Goal: Task Accomplishment & Management: Complete application form

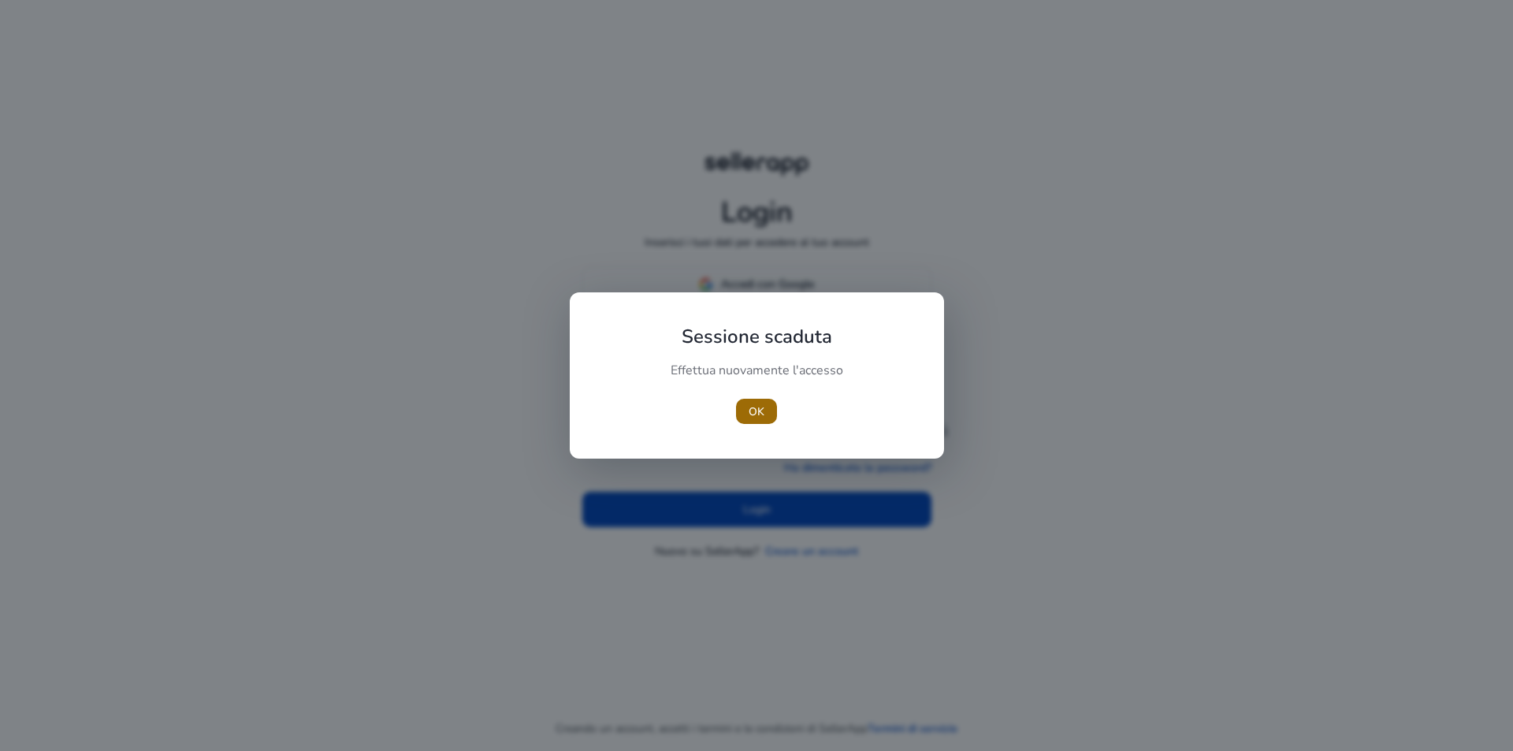
click at [759, 419] on font "OK" at bounding box center [756, 411] width 16 height 17
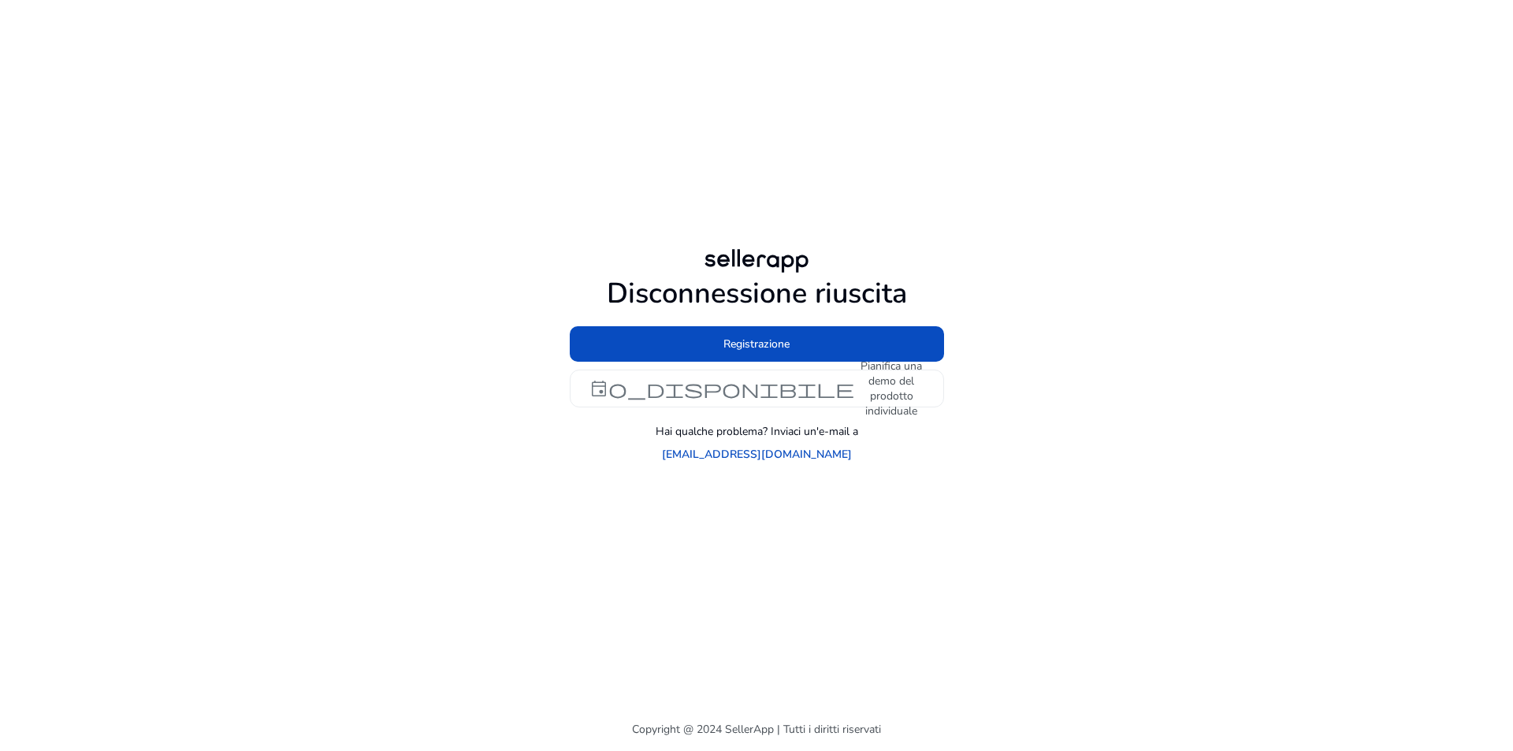
click at [773, 303] on font "Disconnessione riuscita" at bounding box center [757, 293] width 300 height 39
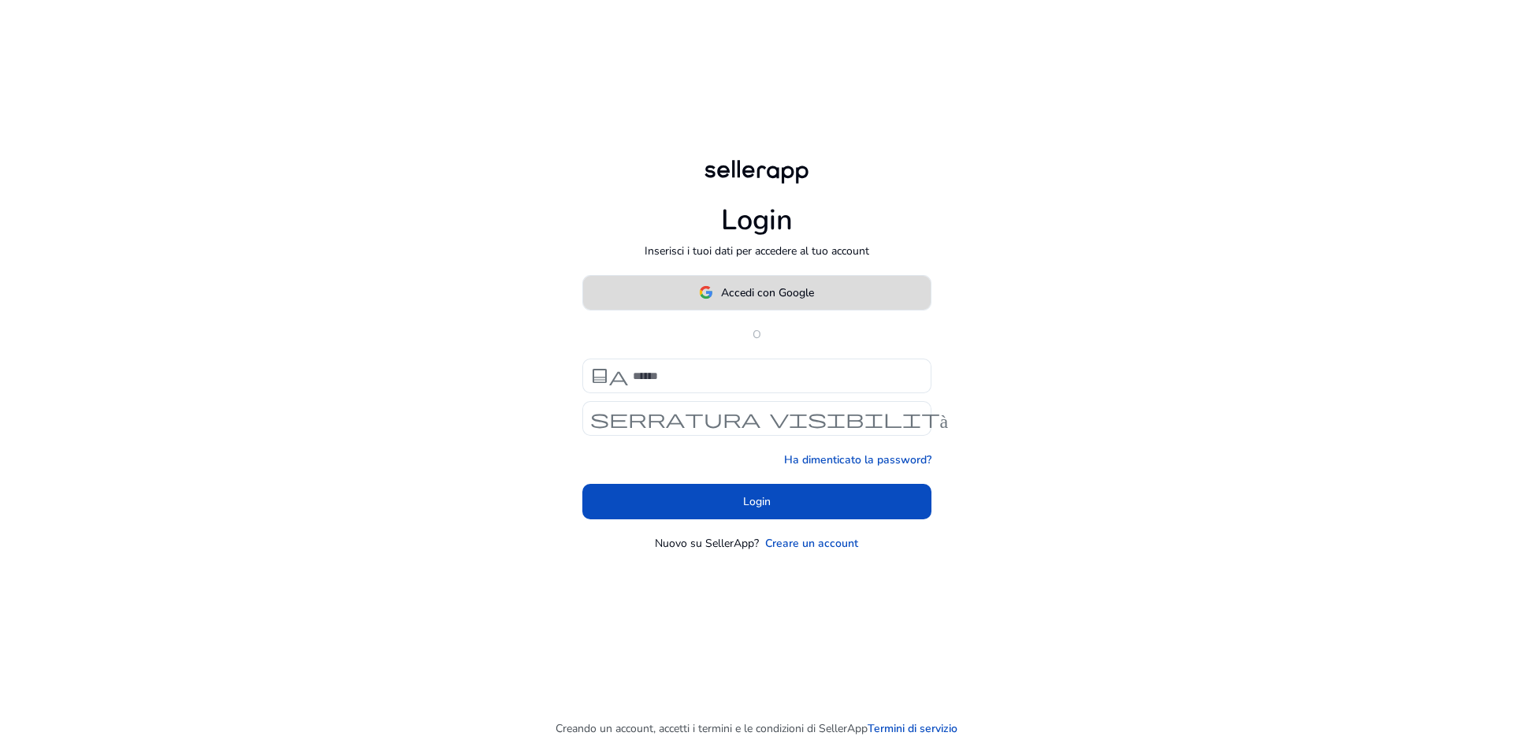
click at [785, 299] on font "Accedi con Google" at bounding box center [767, 292] width 93 height 15
click at [758, 290] on font "Accedi con Google" at bounding box center [767, 292] width 93 height 15
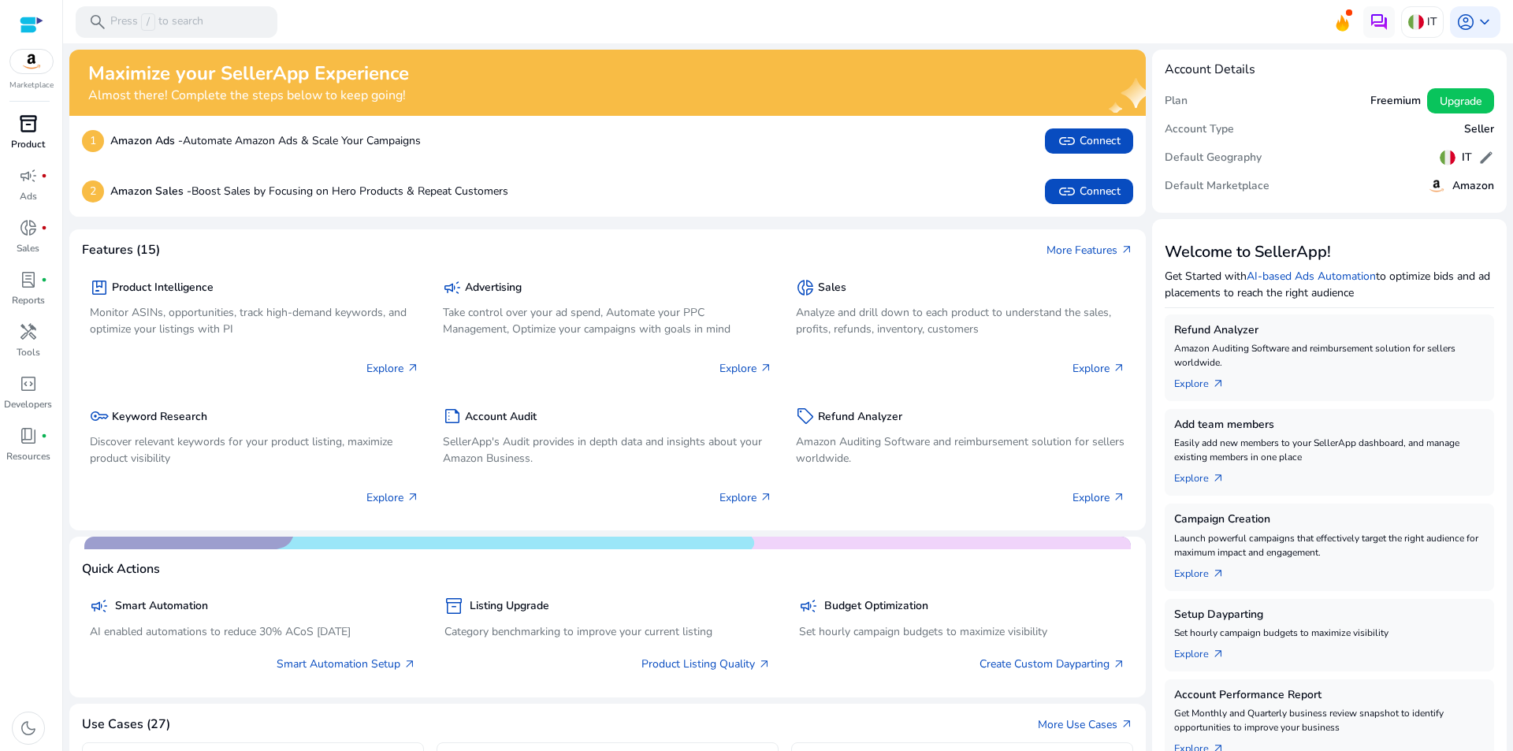
click at [20, 123] on span "inventory_2" at bounding box center [28, 123] width 19 height 19
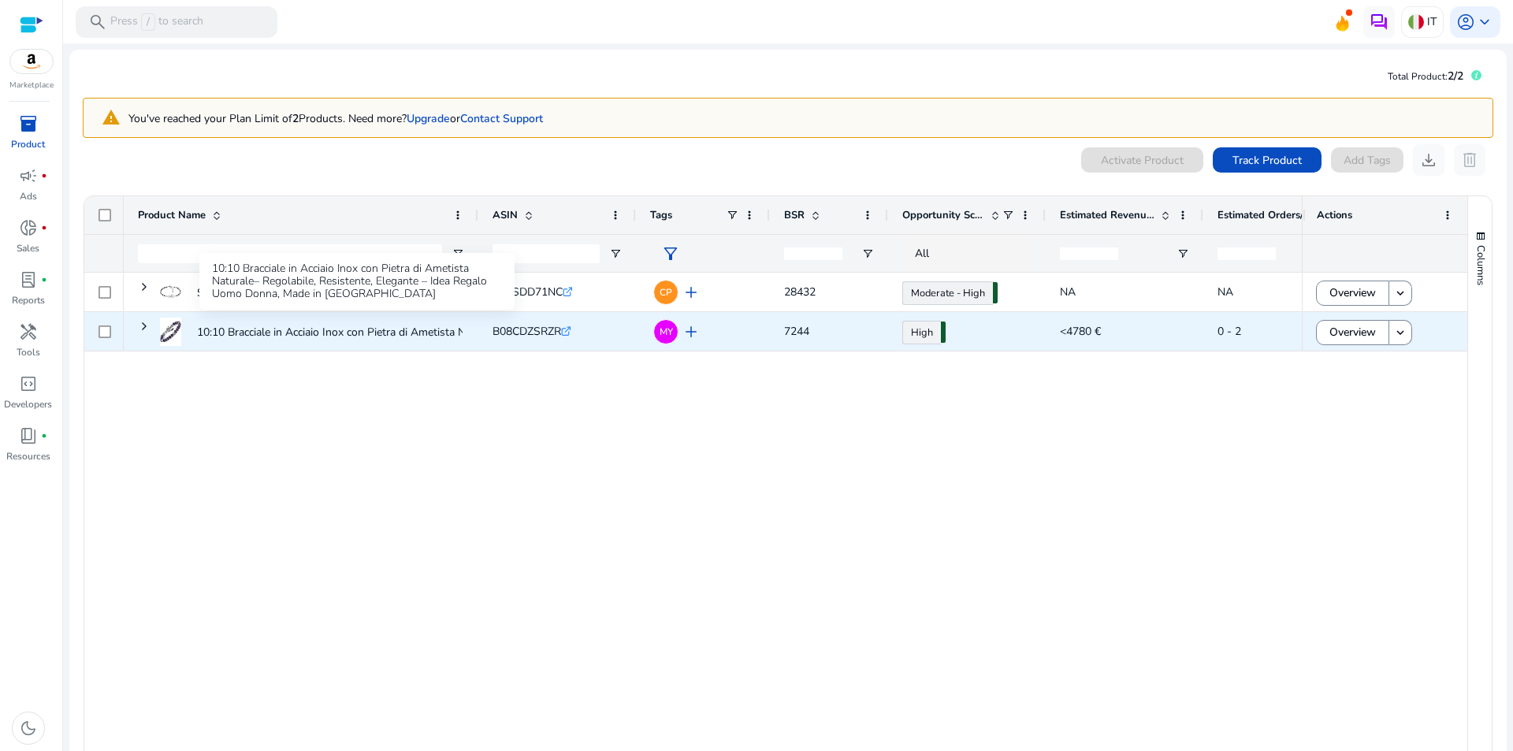
click at [258, 332] on p "10:10 Bracciale in Acciaio Inox con Pietra di Ametista Naturale–..." at bounding box center [354, 332] width 314 height 32
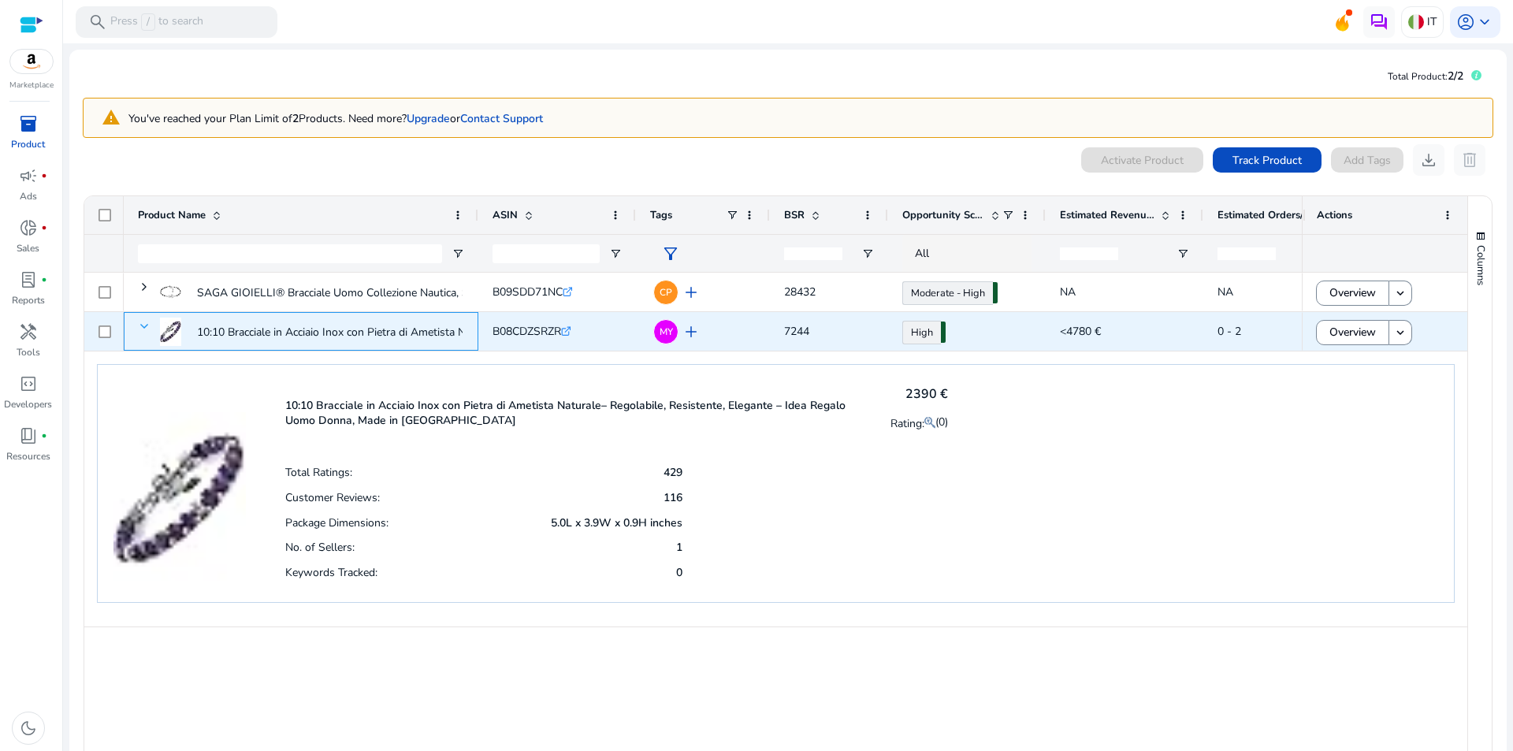
click at [140, 328] on span at bounding box center [144, 326] width 13 height 13
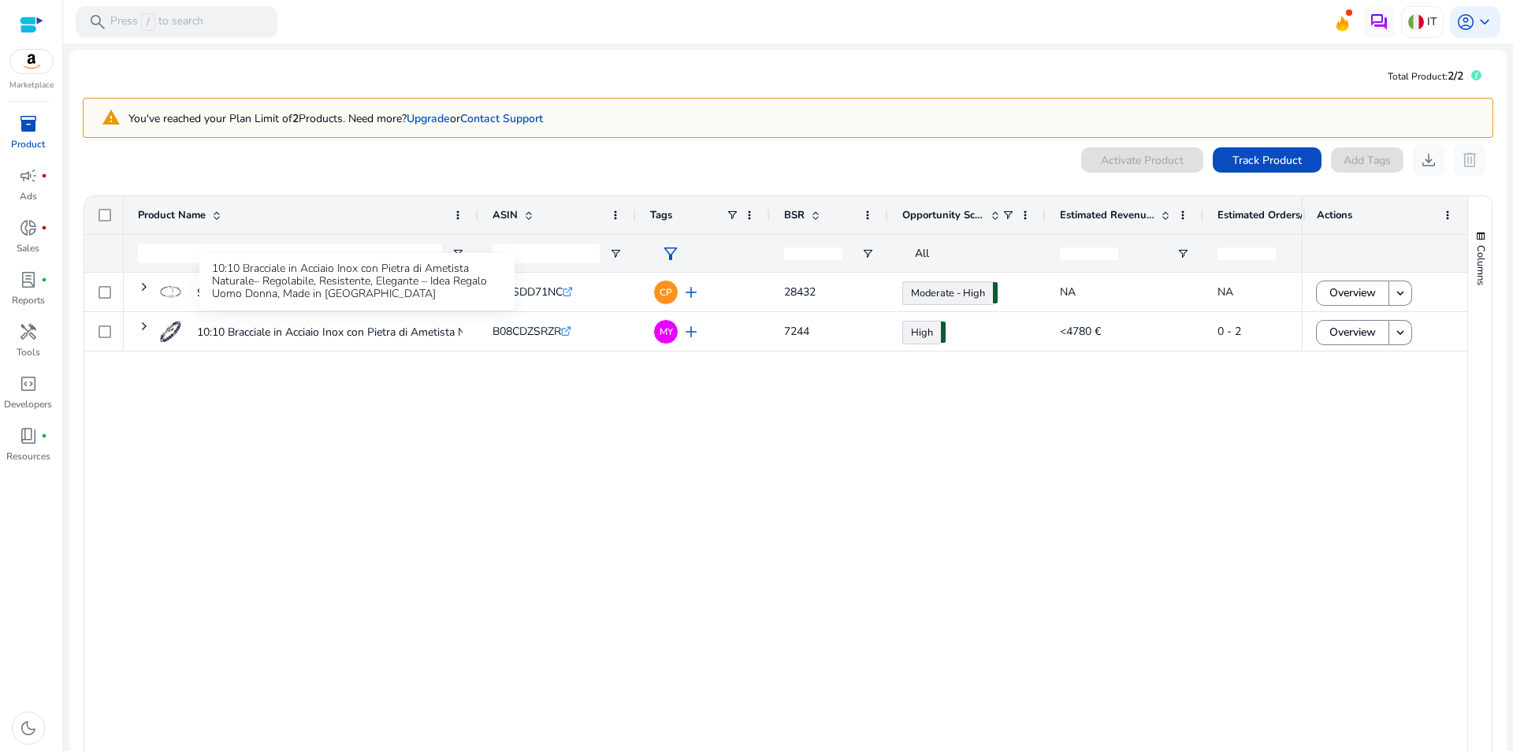
click at [280, 284] on div "10:10 Bracciale in Acciaio Inox con Pietra di Ametista Naturale– Regolabile, Re…" at bounding box center [356, 281] width 315 height 57
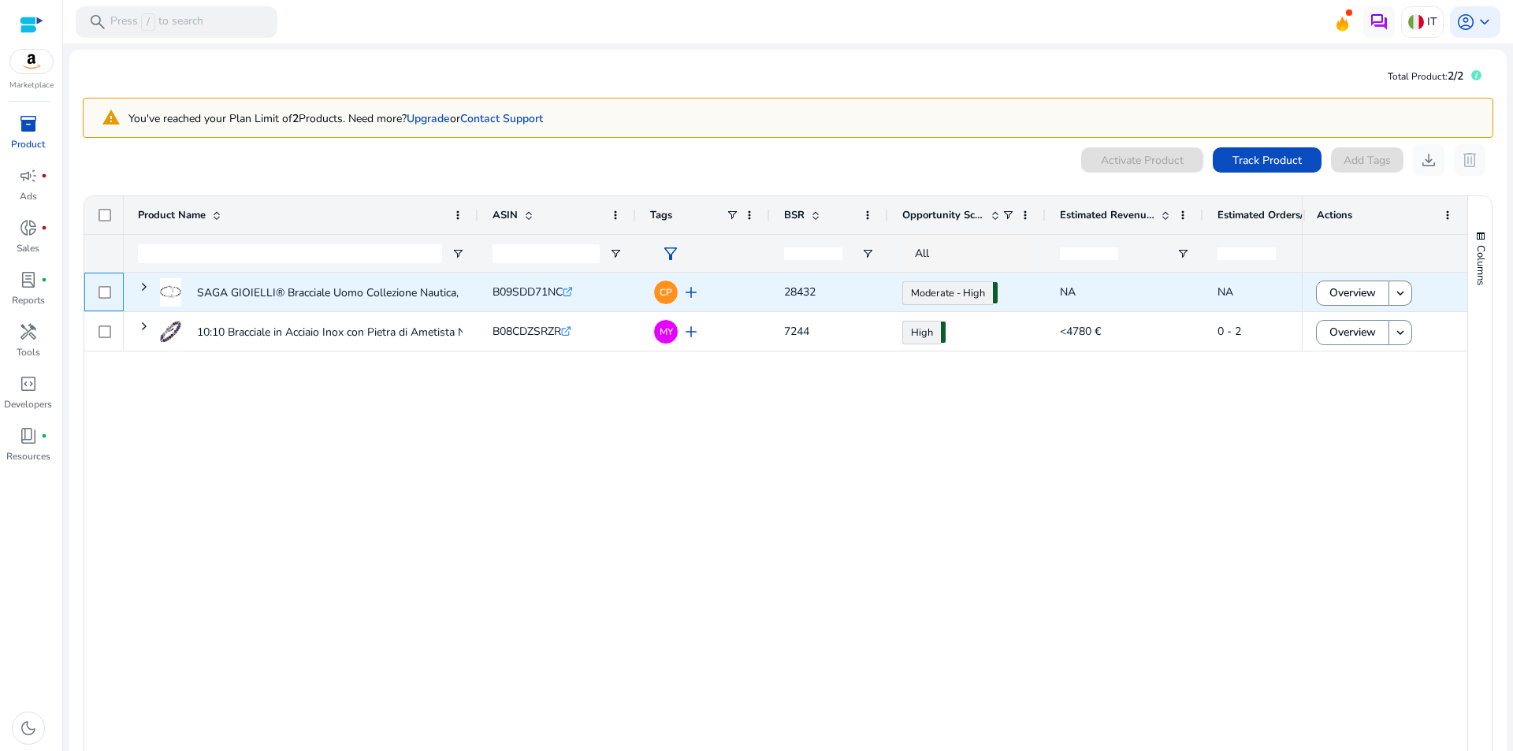
drag, startPoint x: 110, startPoint y: 299, endPoint x: 151, endPoint y: 294, distance: 42.0
click at [110, 299] on div at bounding box center [104, 292] width 13 height 32
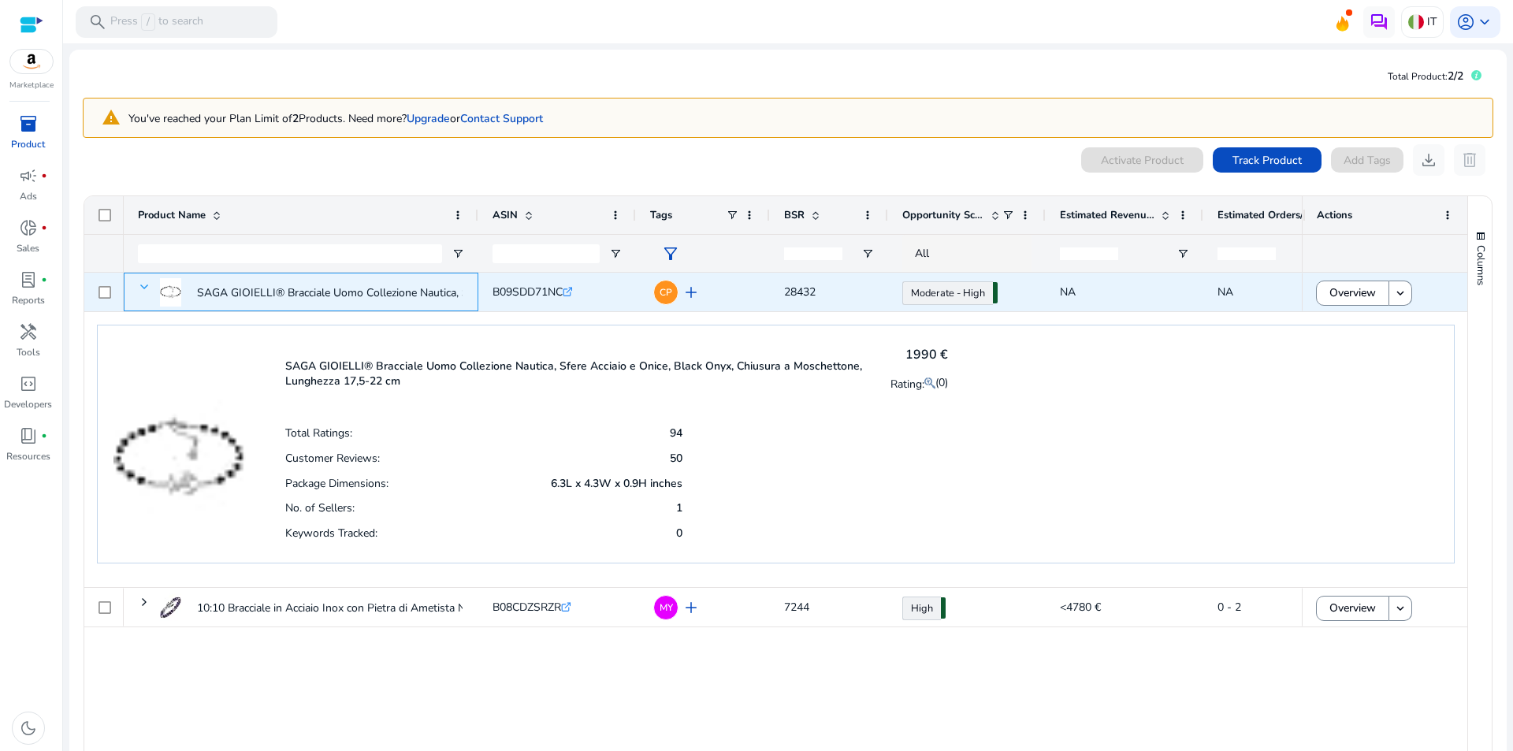
click at [144, 286] on span at bounding box center [144, 286] width 13 height 13
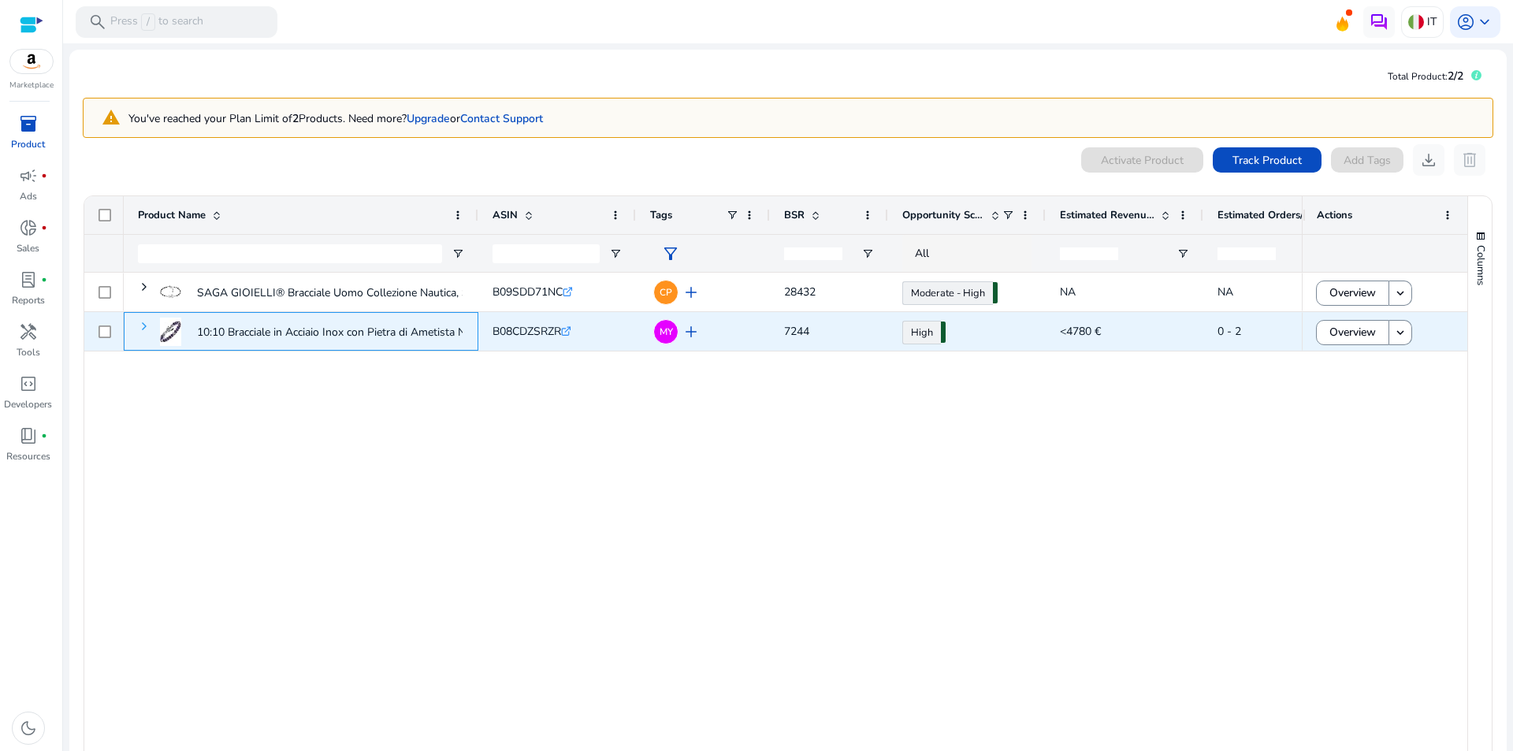
click at [144, 324] on span at bounding box center [144, 326] width 13 height 13
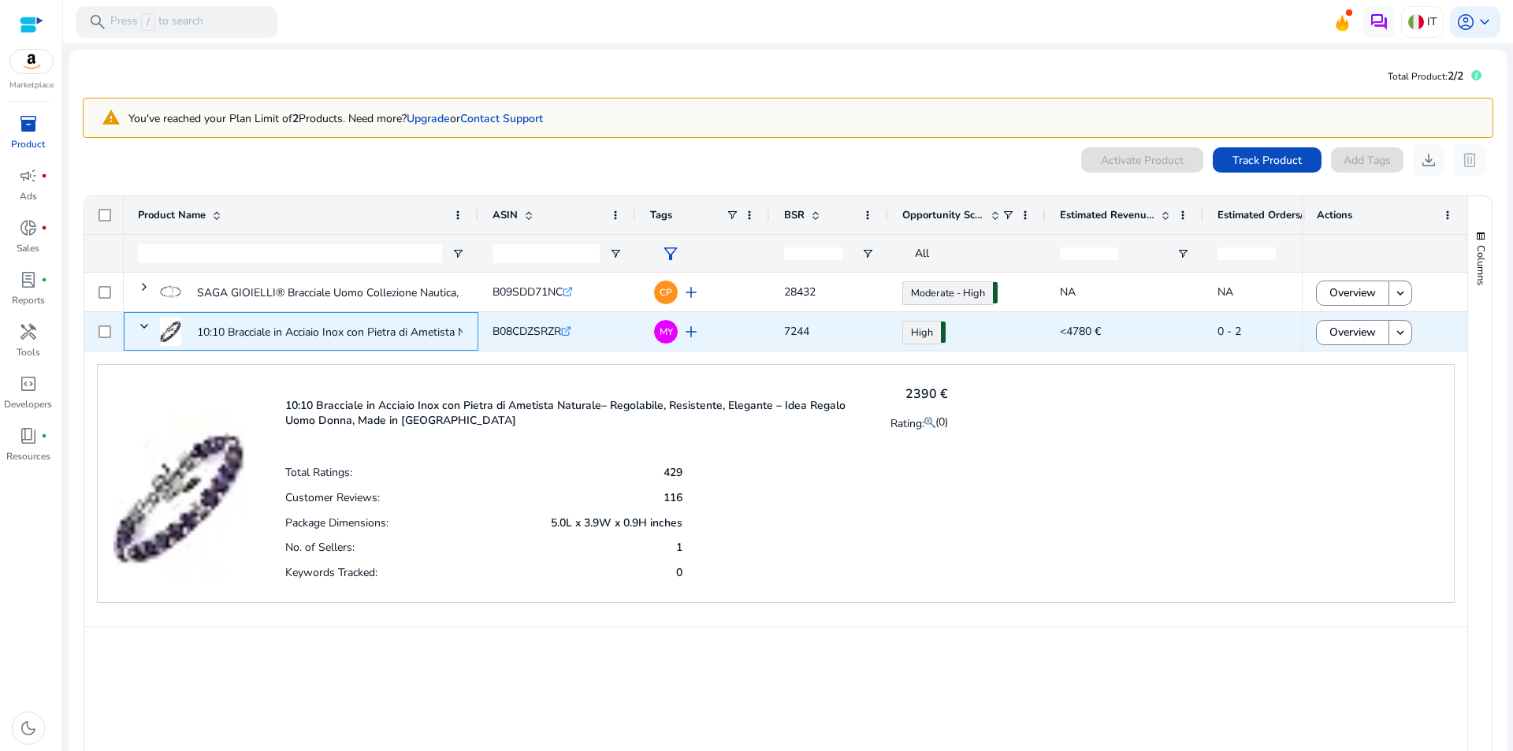
click at [144, 324] on span at bounding box center [144, 326] width 13 height 13
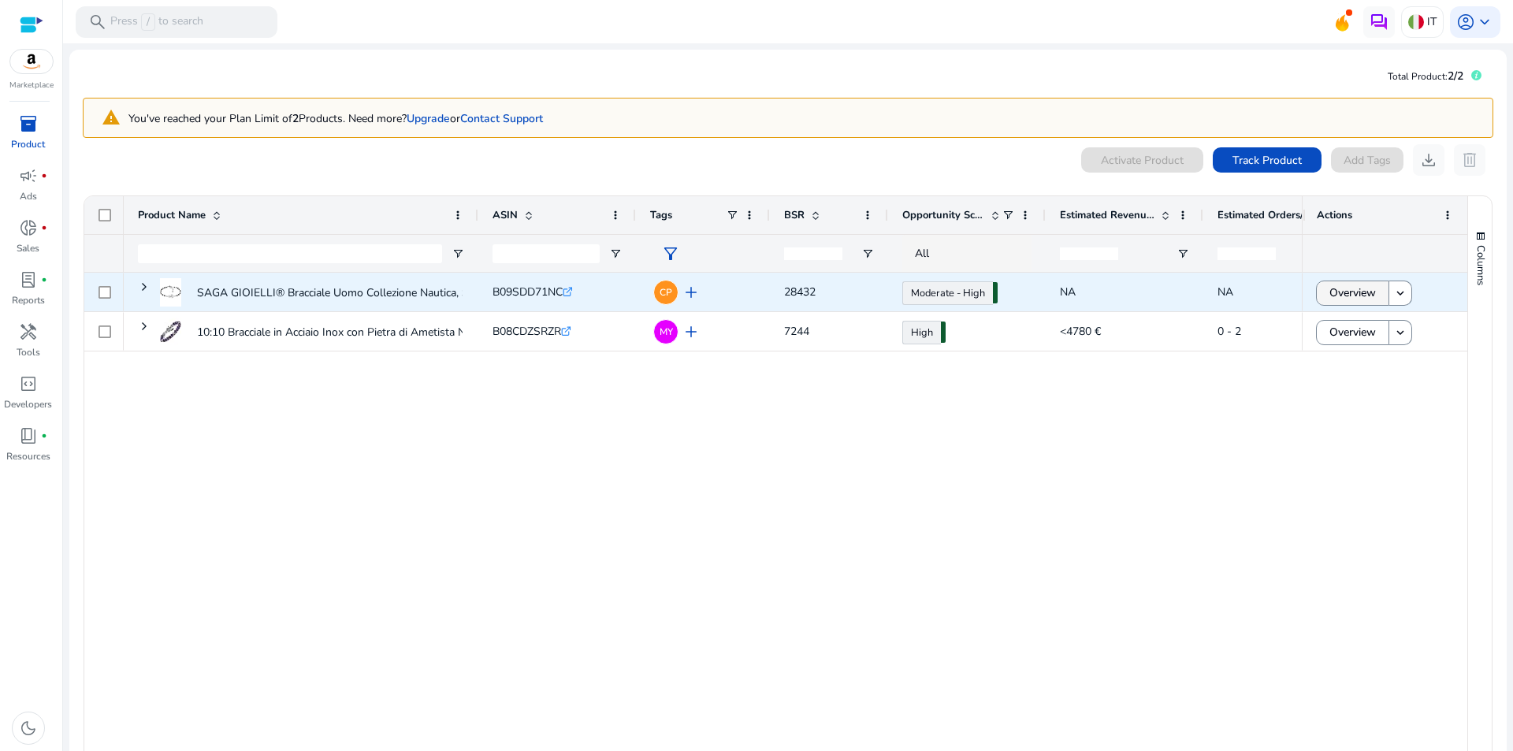
click at [1356, 295] on span "Overview" at bounding box center [1352, 293] width 46 height 32
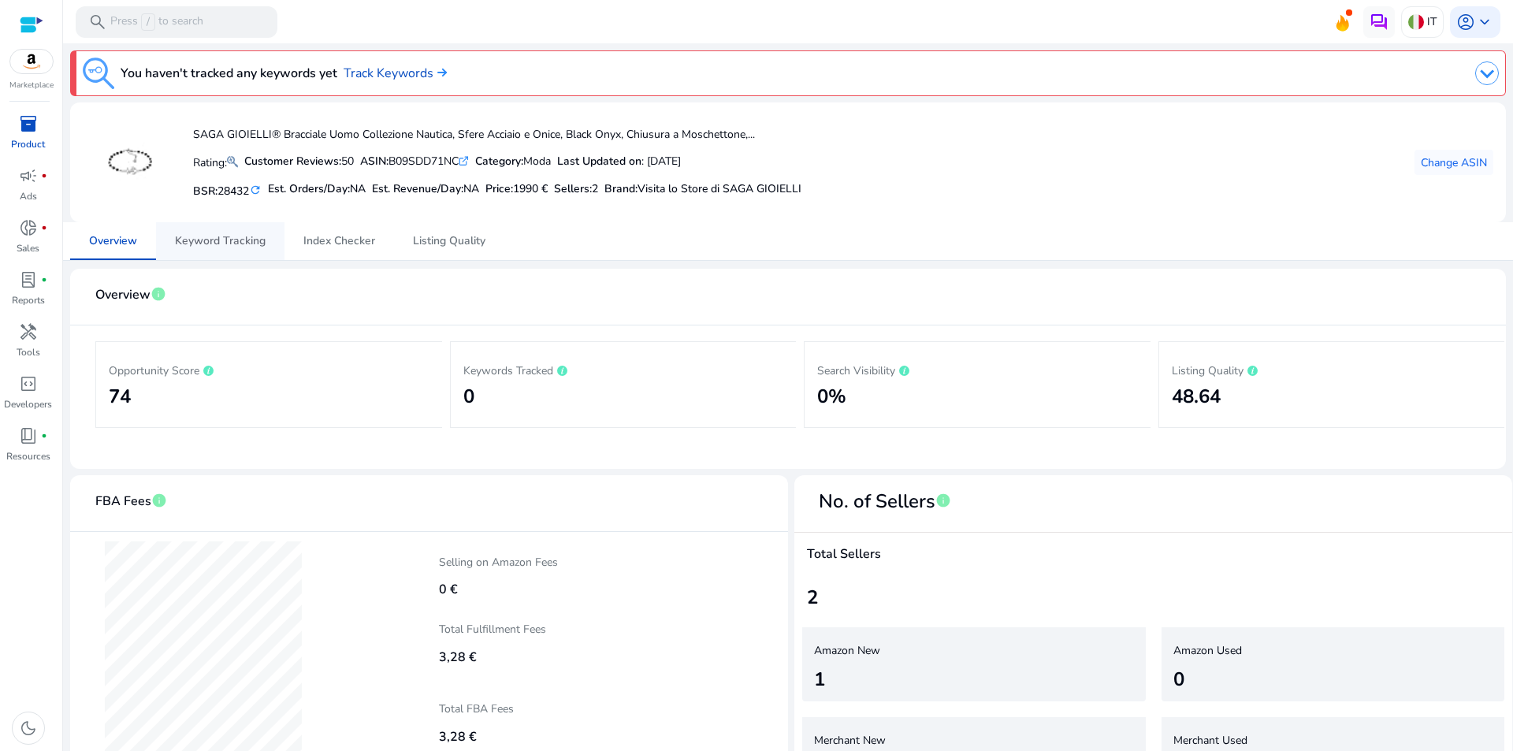
click at [250, 239] on span "Keyword Tracking" at bounding box center [220, 241] width 91 height 11
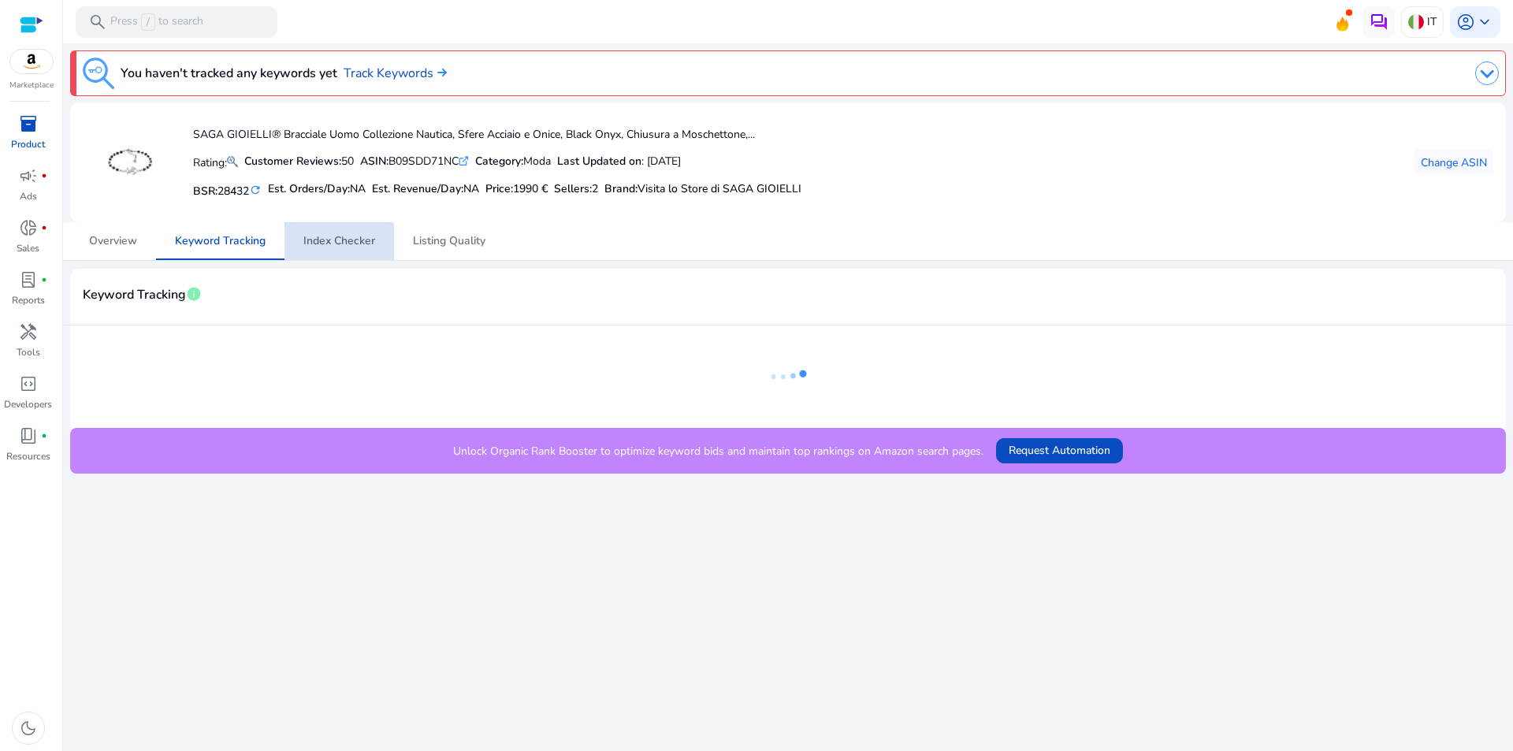
click at [335, 242] on span "Index Checker" at bounding box center [339, 241] width 72 height 11
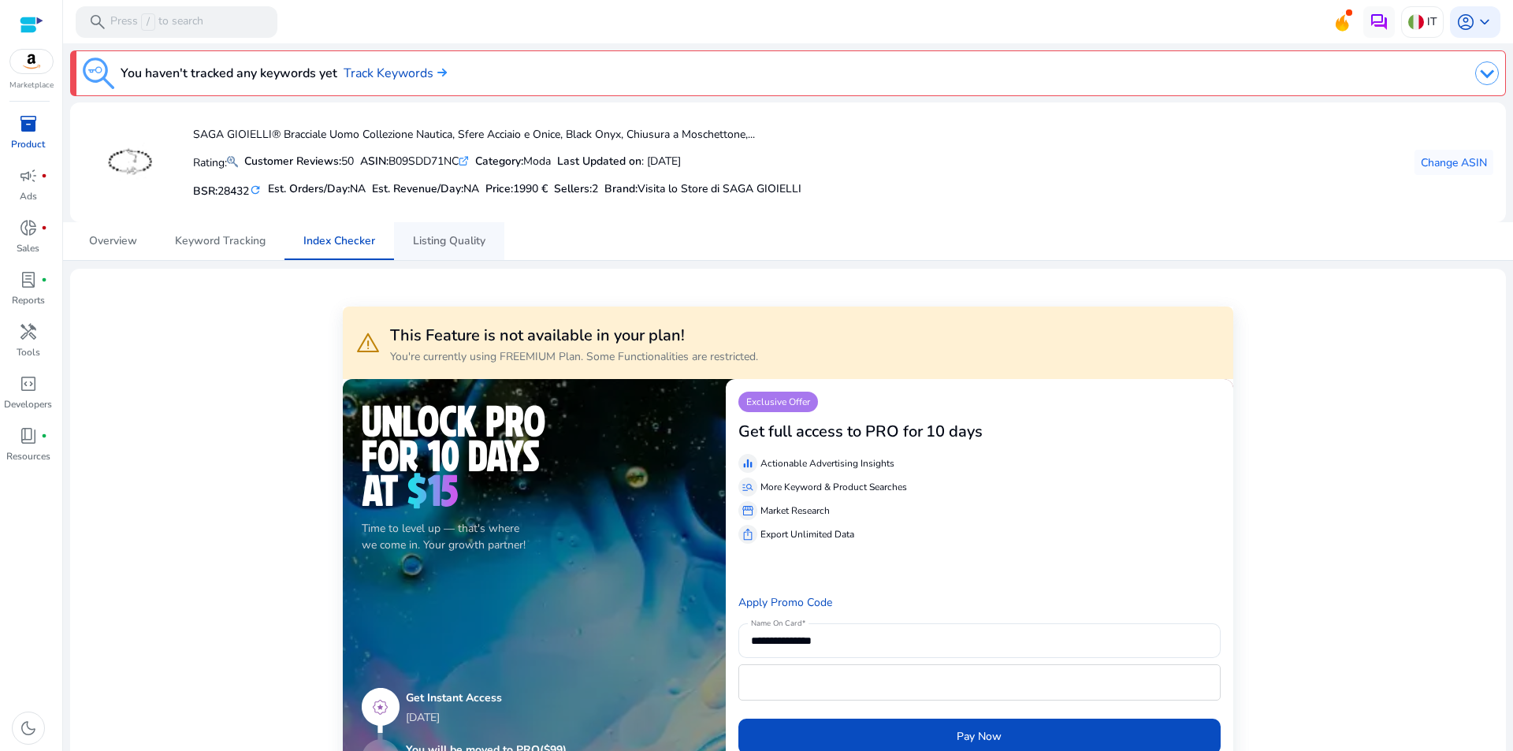
click at [431, 243] on span "Listing Quality" at bounding box center [449, 241] width 72 height 11
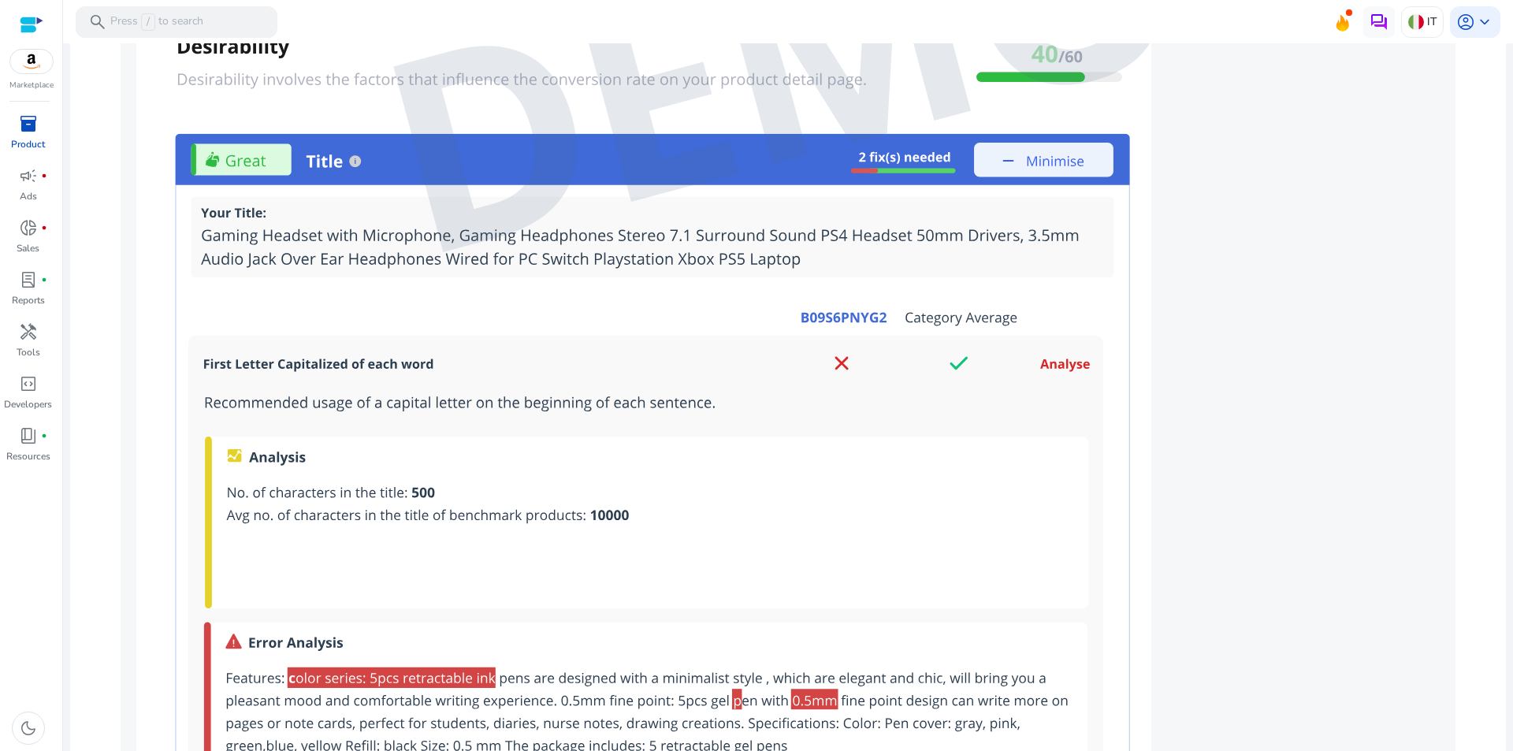
scroll to position [1512, 0]
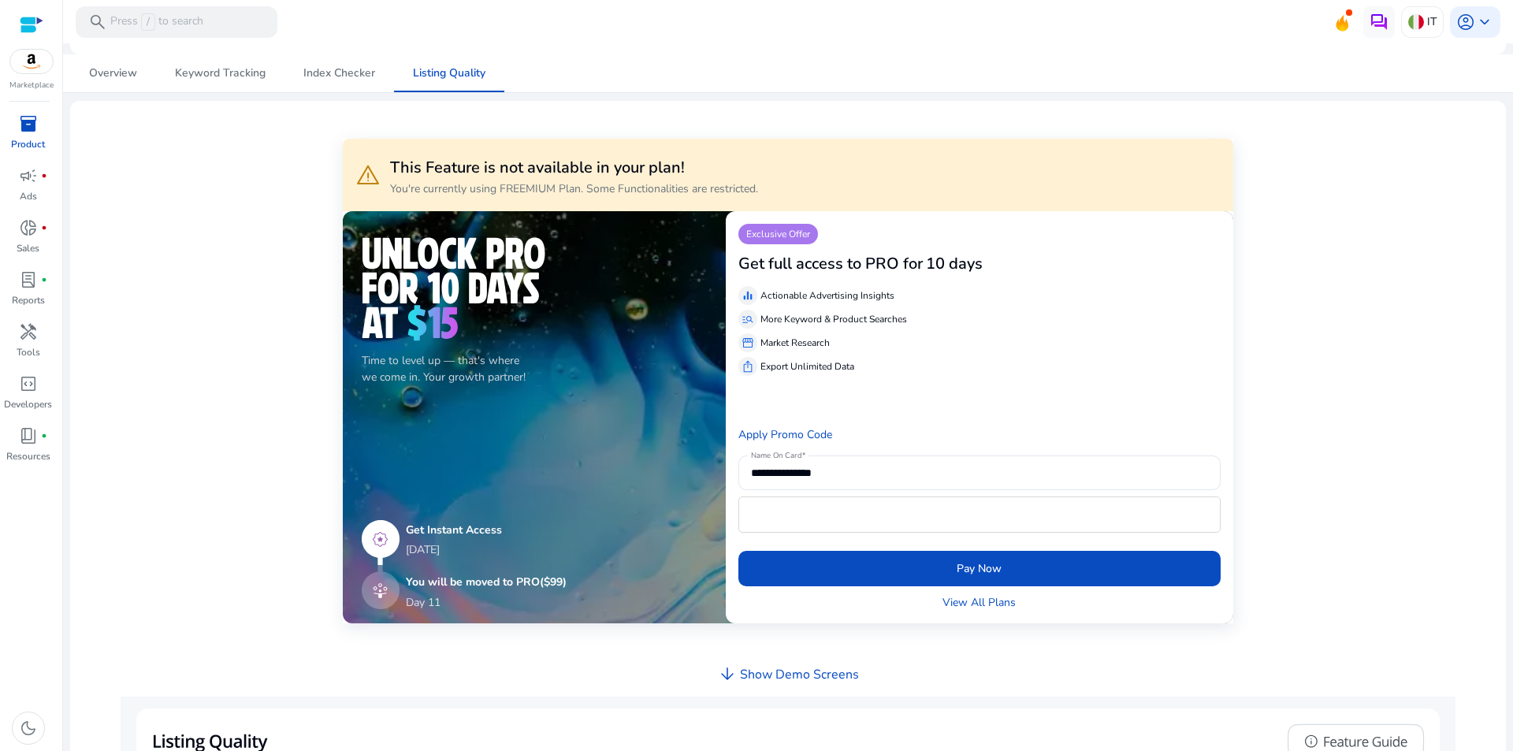
scroll to position [0, 0]
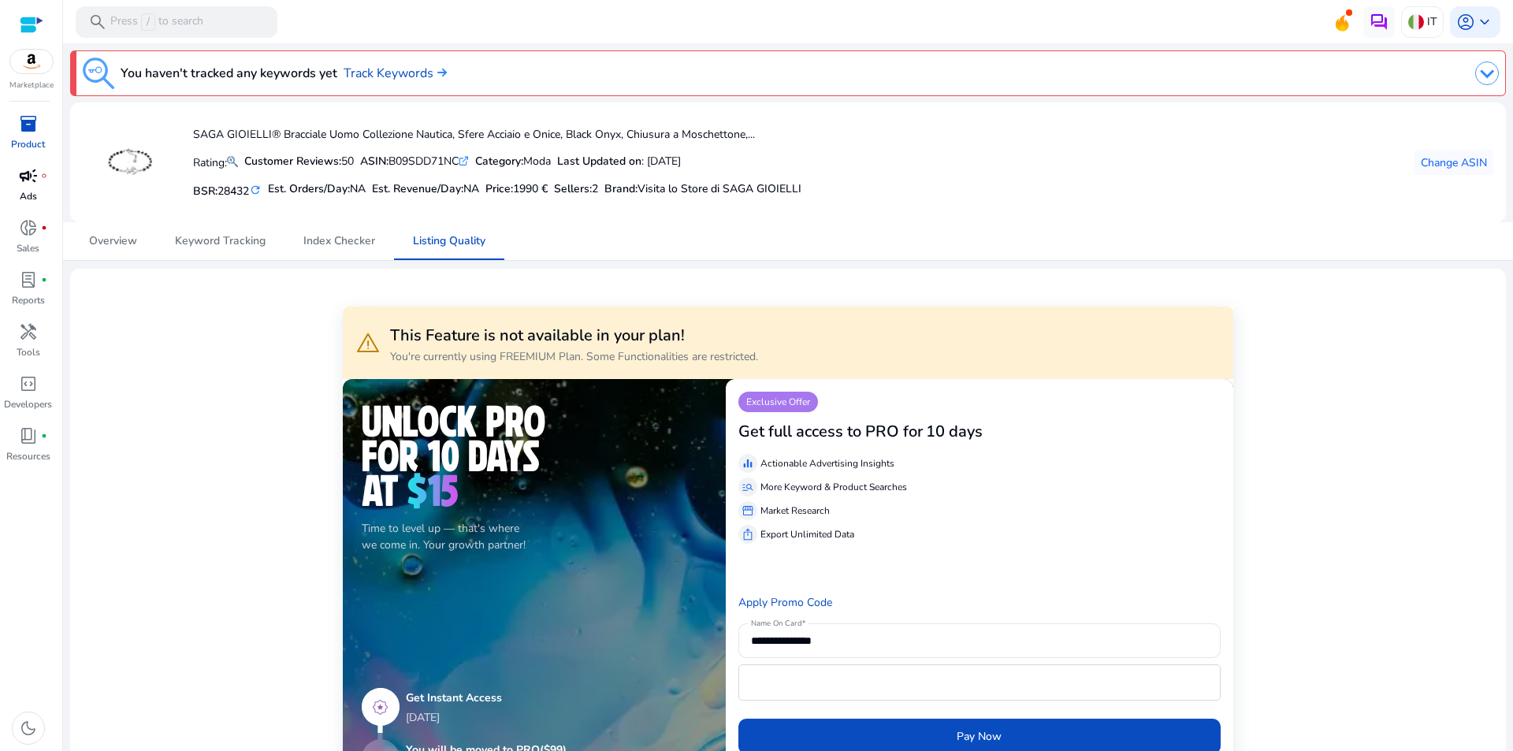
click at [37, 179] on span "campaign" at bounding box center [28, 175] width 19 height 19
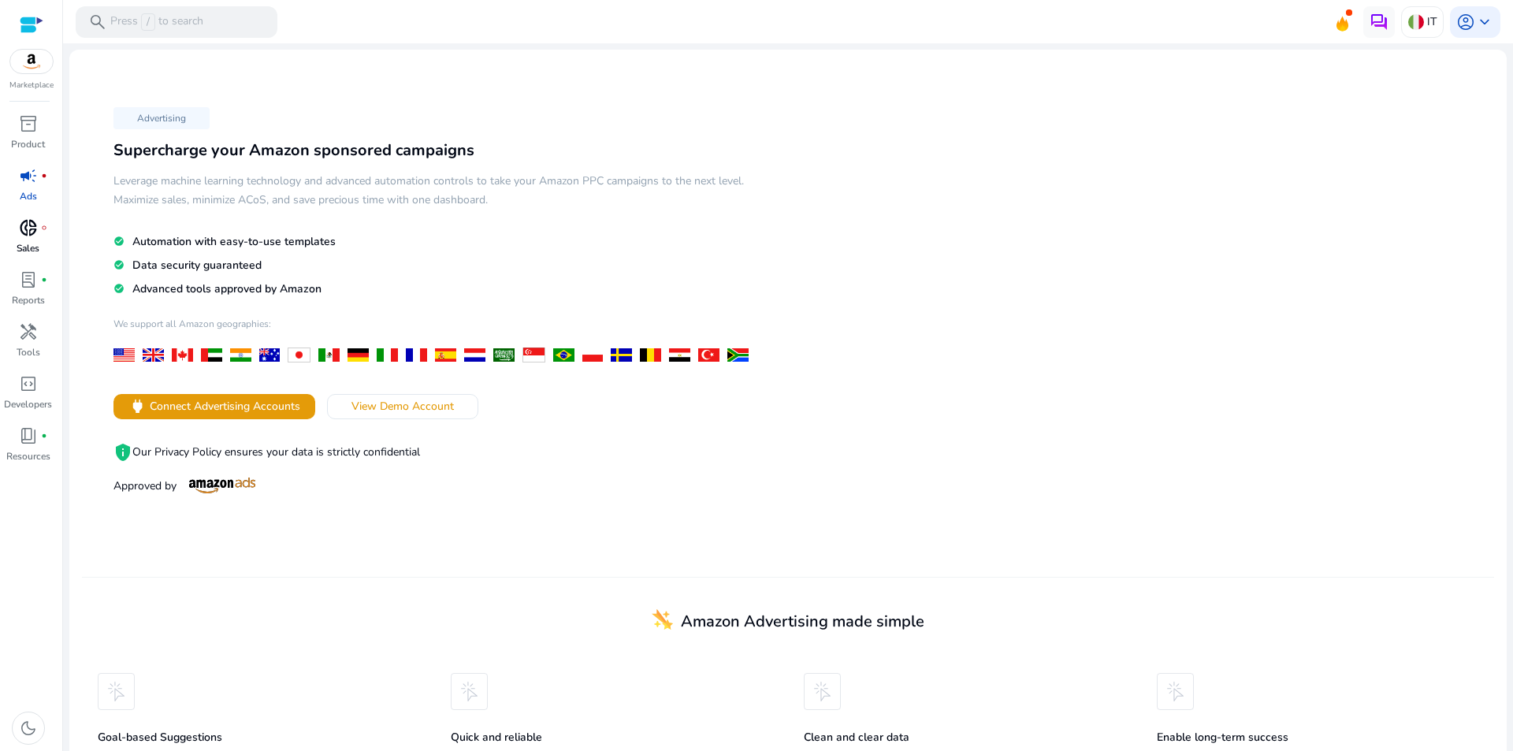
click at [25, 232] on span "donut_small" at bounding box center [28, 227] width 19 height 19
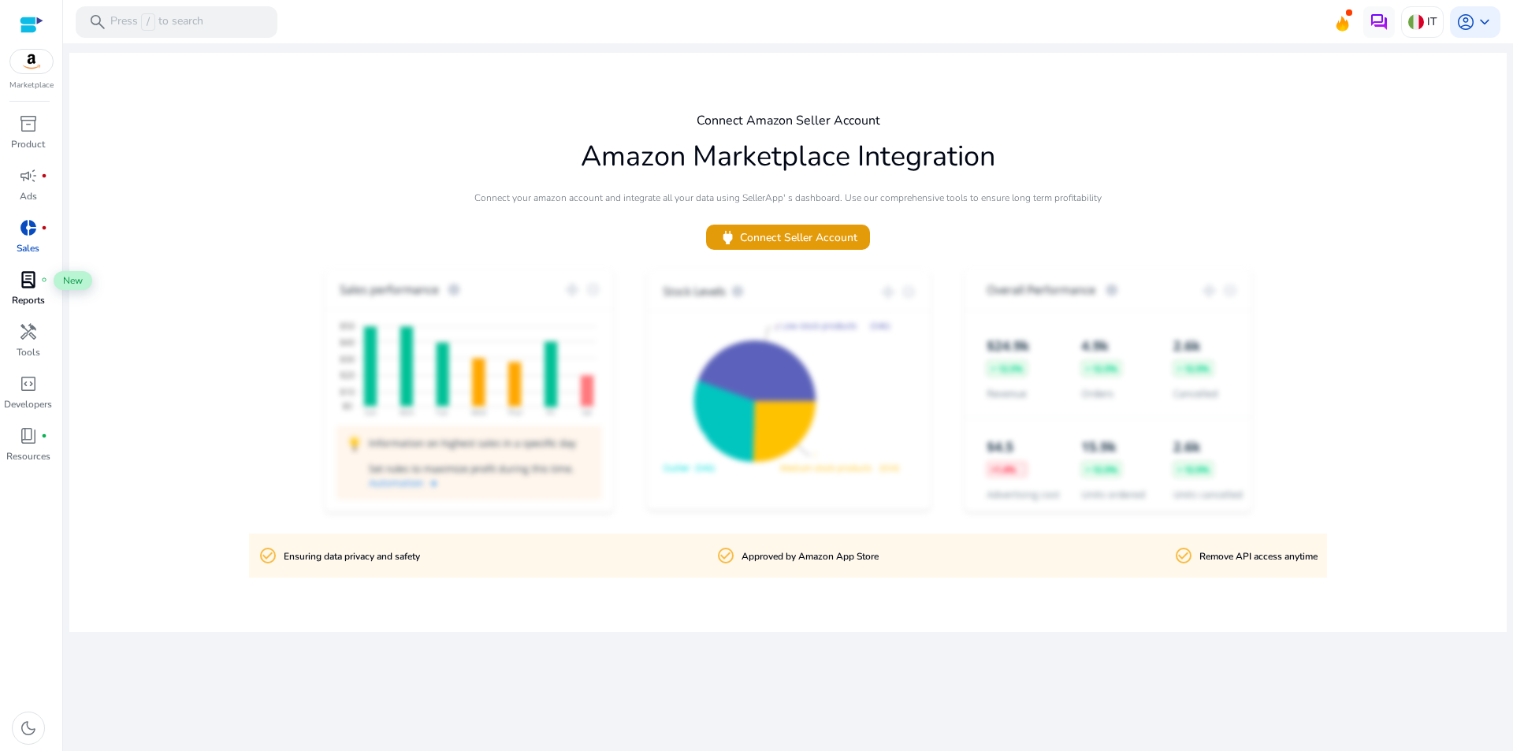
click at [25, 288] on span "lab_profile" at bounding box center [28, 279] width 19 height 19
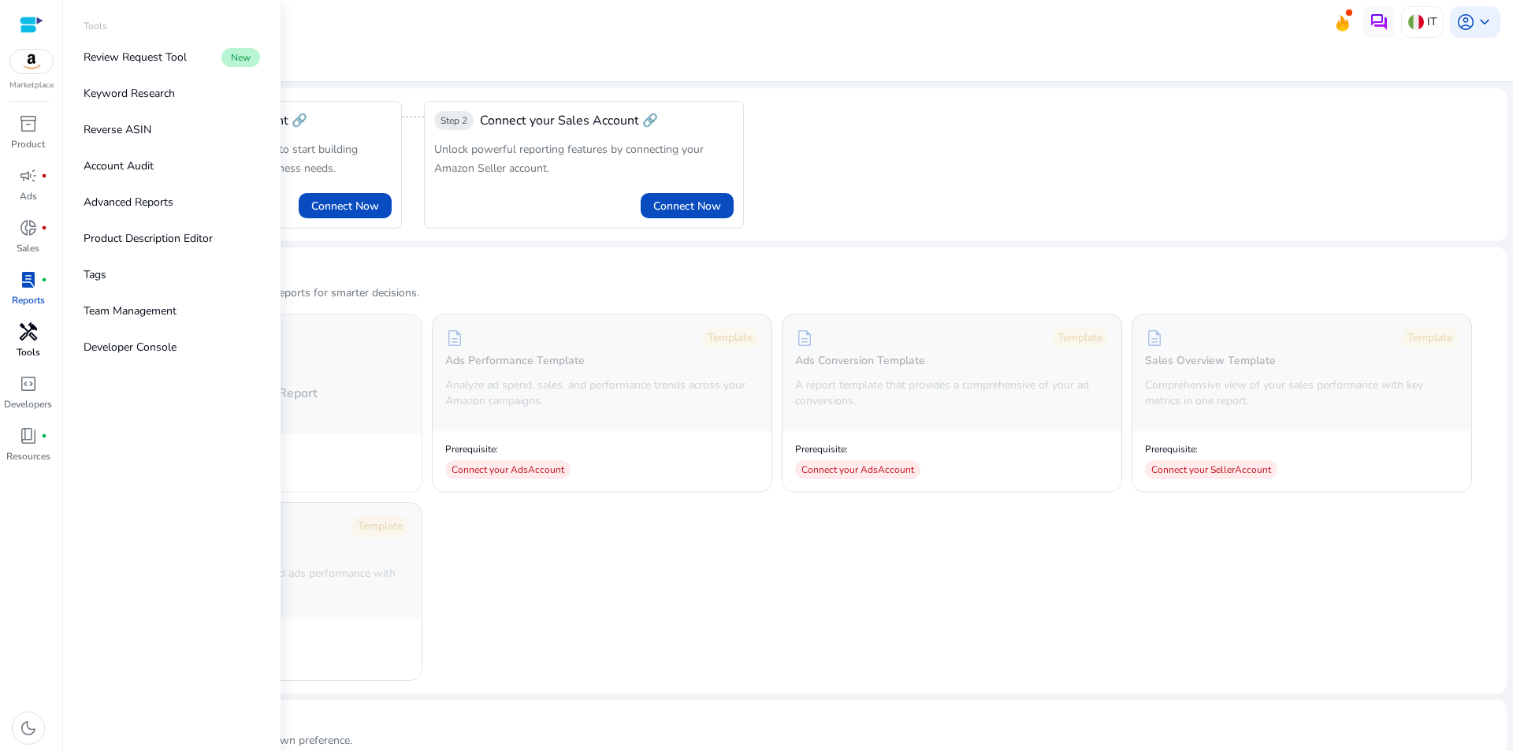
click at [28, 345] on p "Tools" at bounding box center [29, 352] width 24 height 14
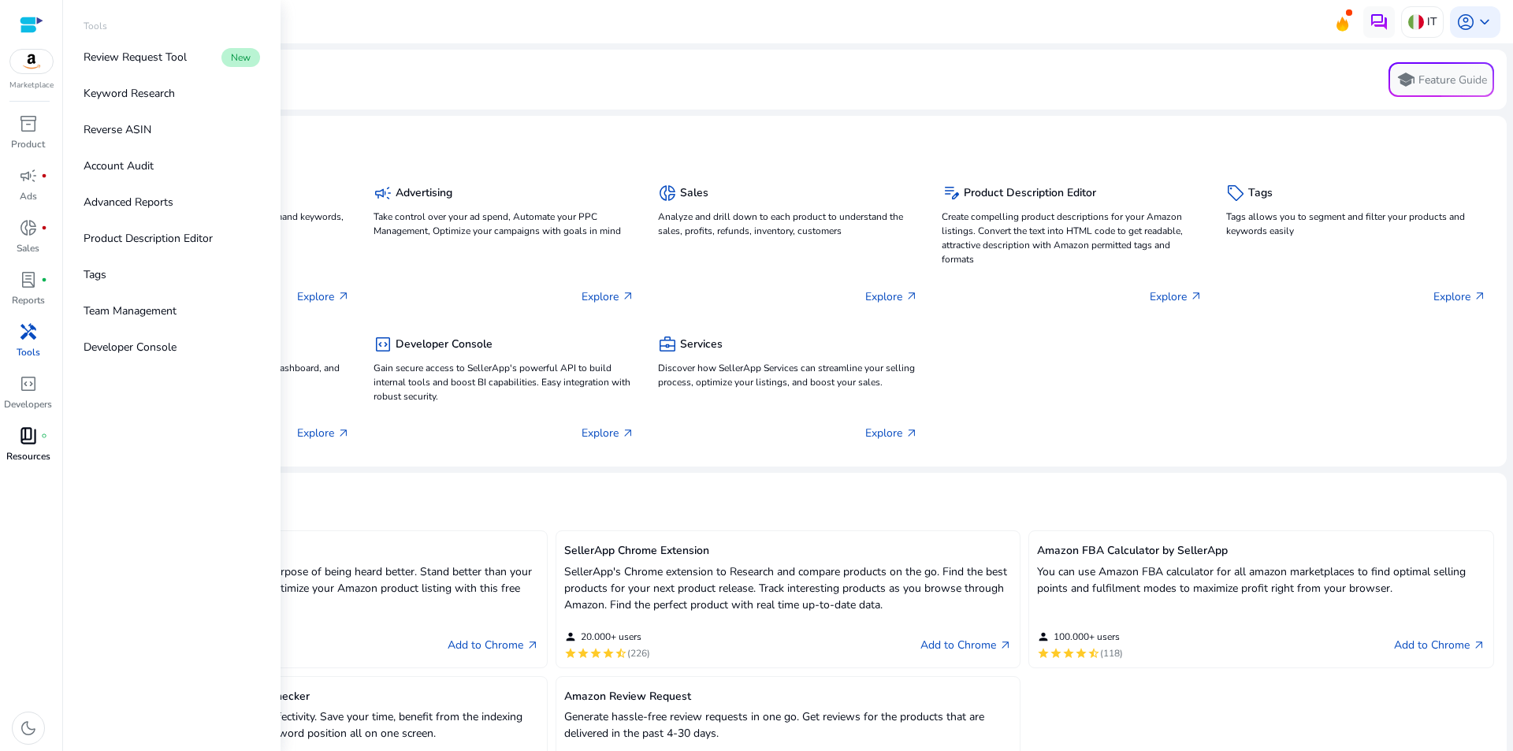
click at [29, 437] on span "book_4" at bounding box center [28, 435] width 19 height 19
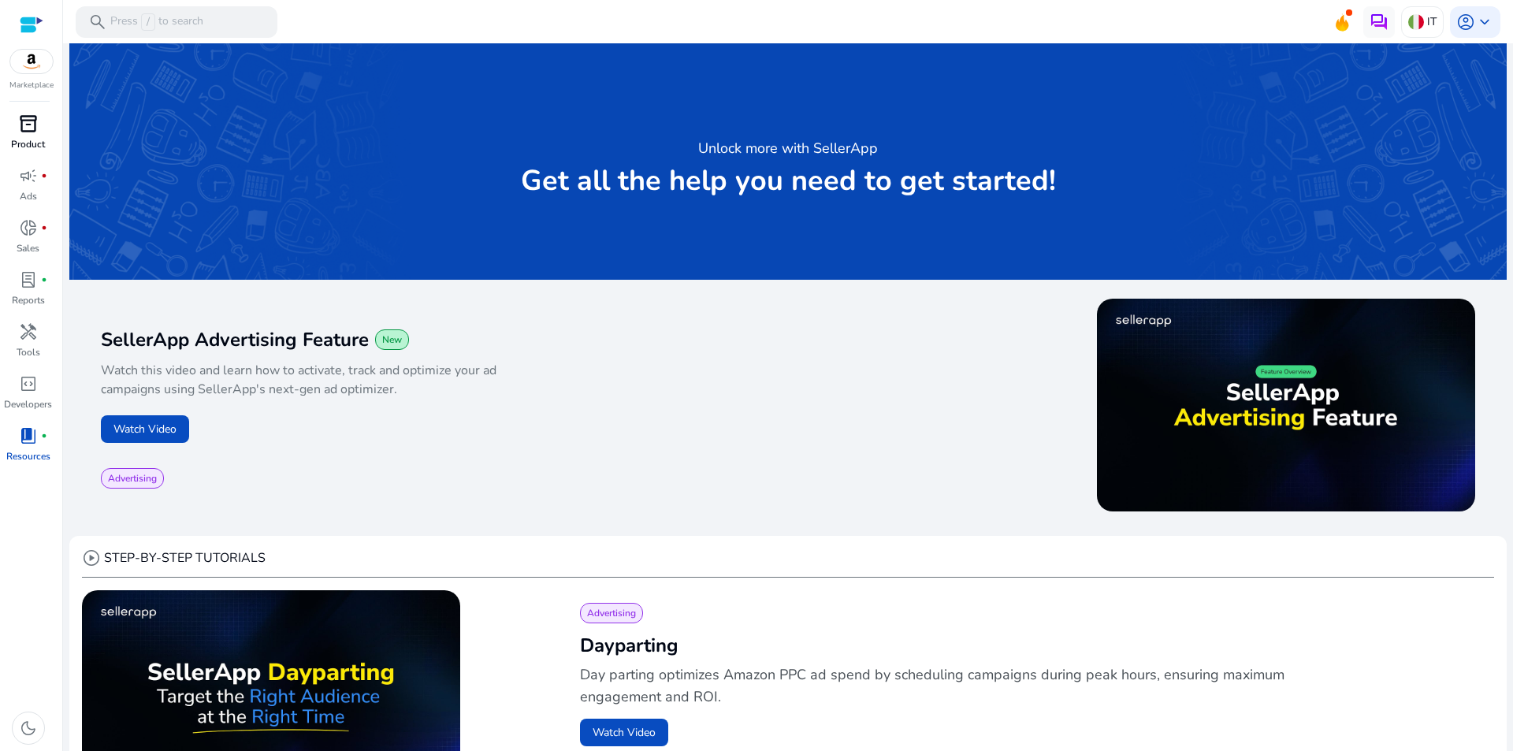
click at [28, 114] on span "inventory_2" at bounding box center [28, 123] width 19 height 19
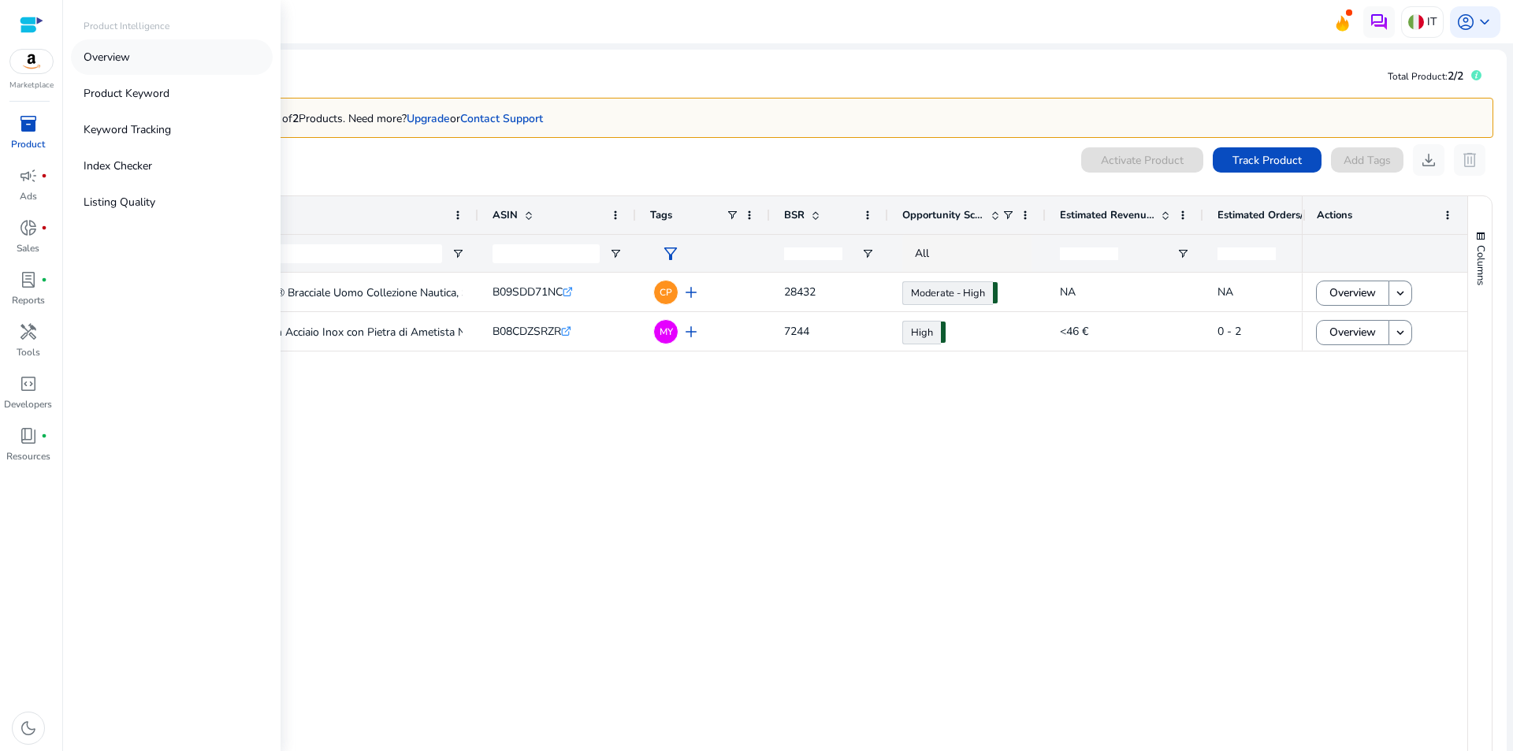
click at [111, 58] on p "Overview" at bounding box center [107, 57] width 46 height 17
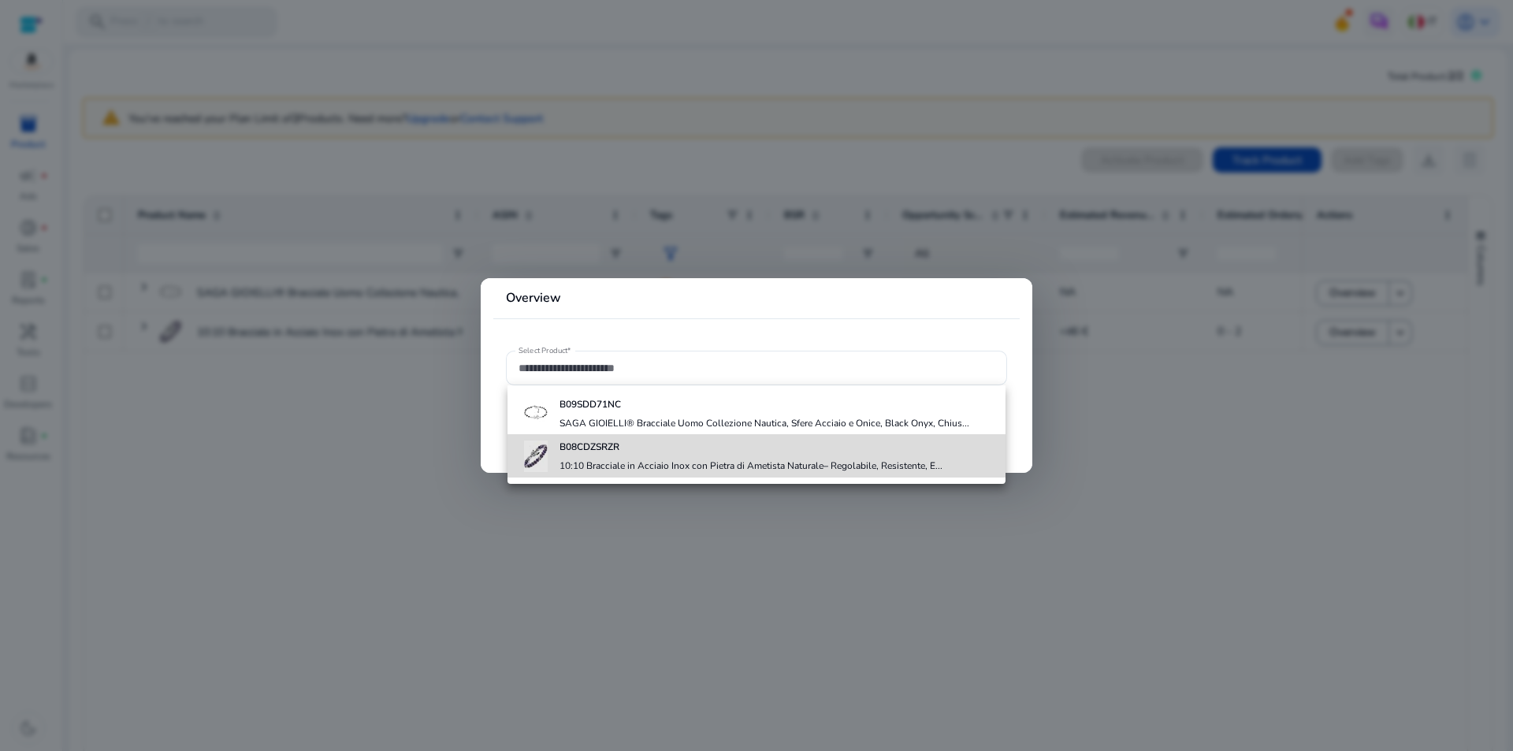
click at [624, 451] on h4 "B08CDZSRZR" at bounding box center [750, 446] width 383 height 13
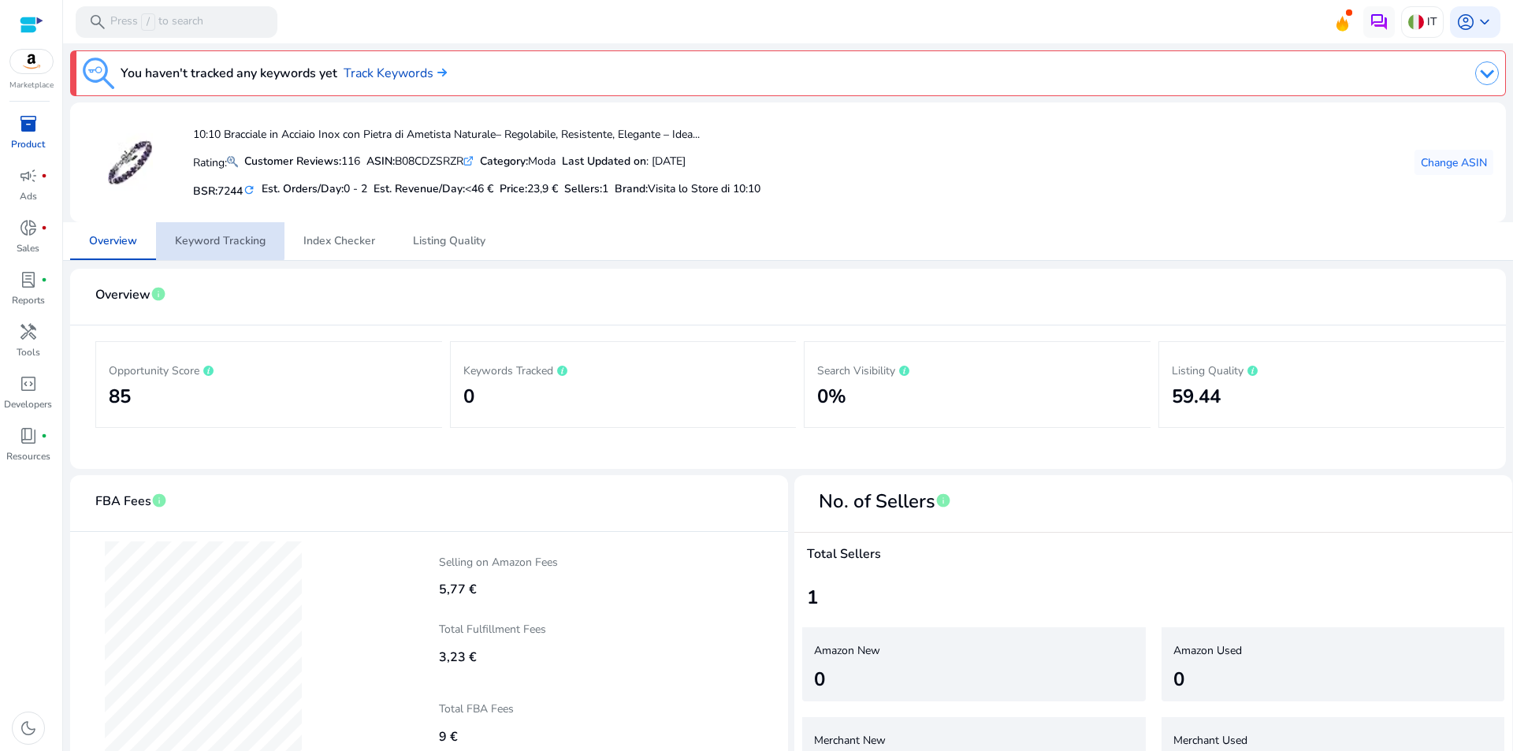
click at [191, 236] on span "Keyword Tracking" at bounding box center [220, 241] width 91 height 11
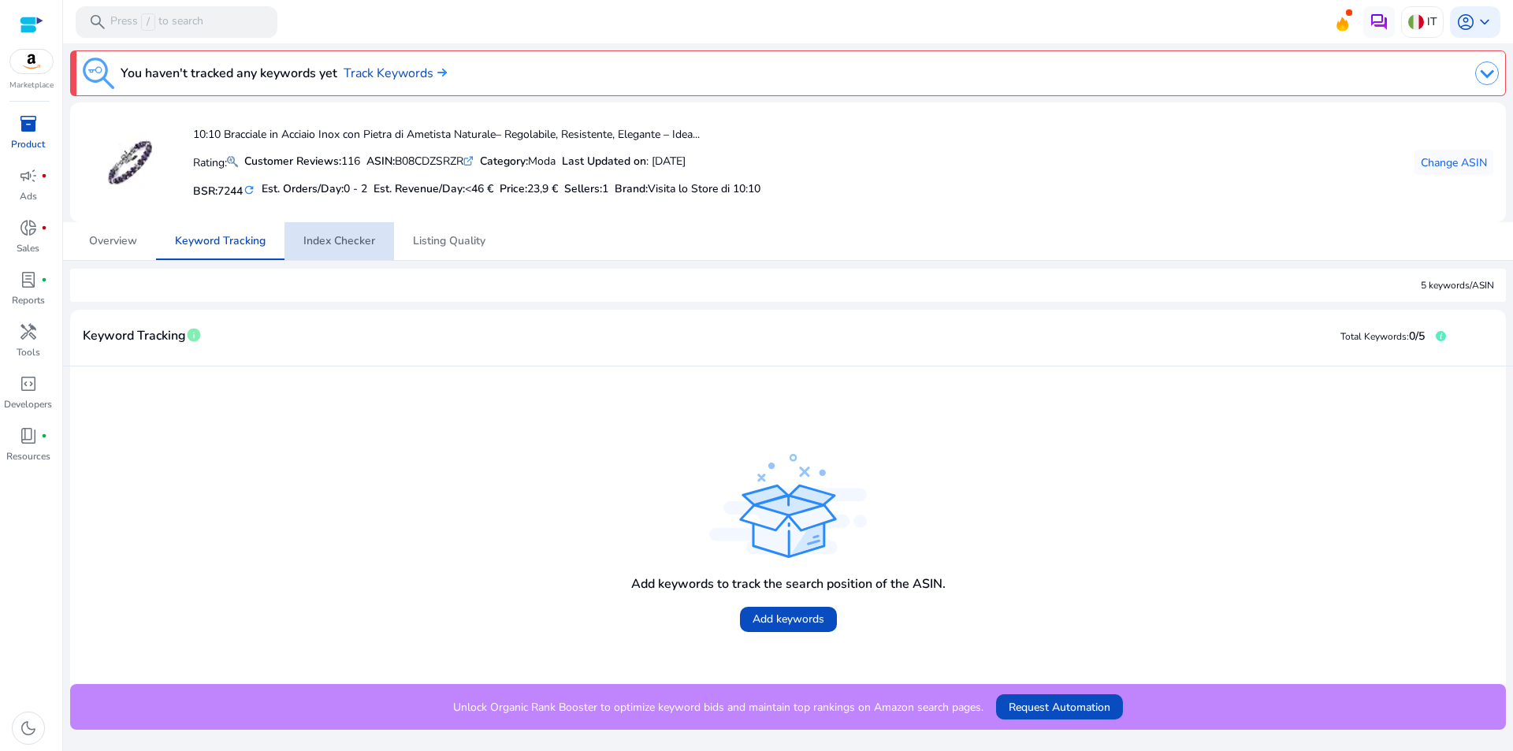
click at [340, 244] on span "Index Checker" at bounding box center [339, 241] width 72 height 11
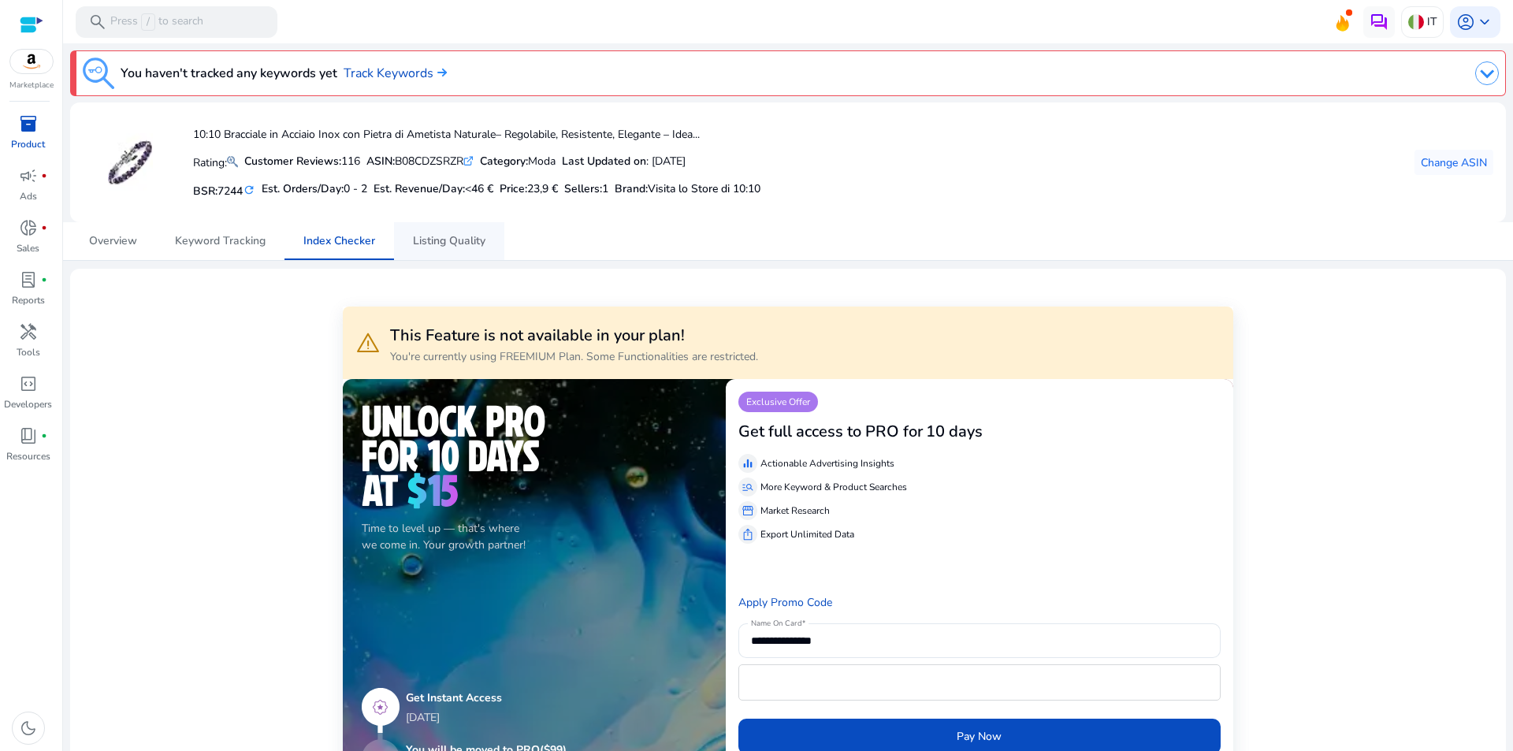
click at [477, 237] on span "Listing Quality" at bounding box center [449, 241] width 72 height 11
click at [258, 236] on span "Keyword Tracking" at bounding box center [220, 241] width 91 height 11
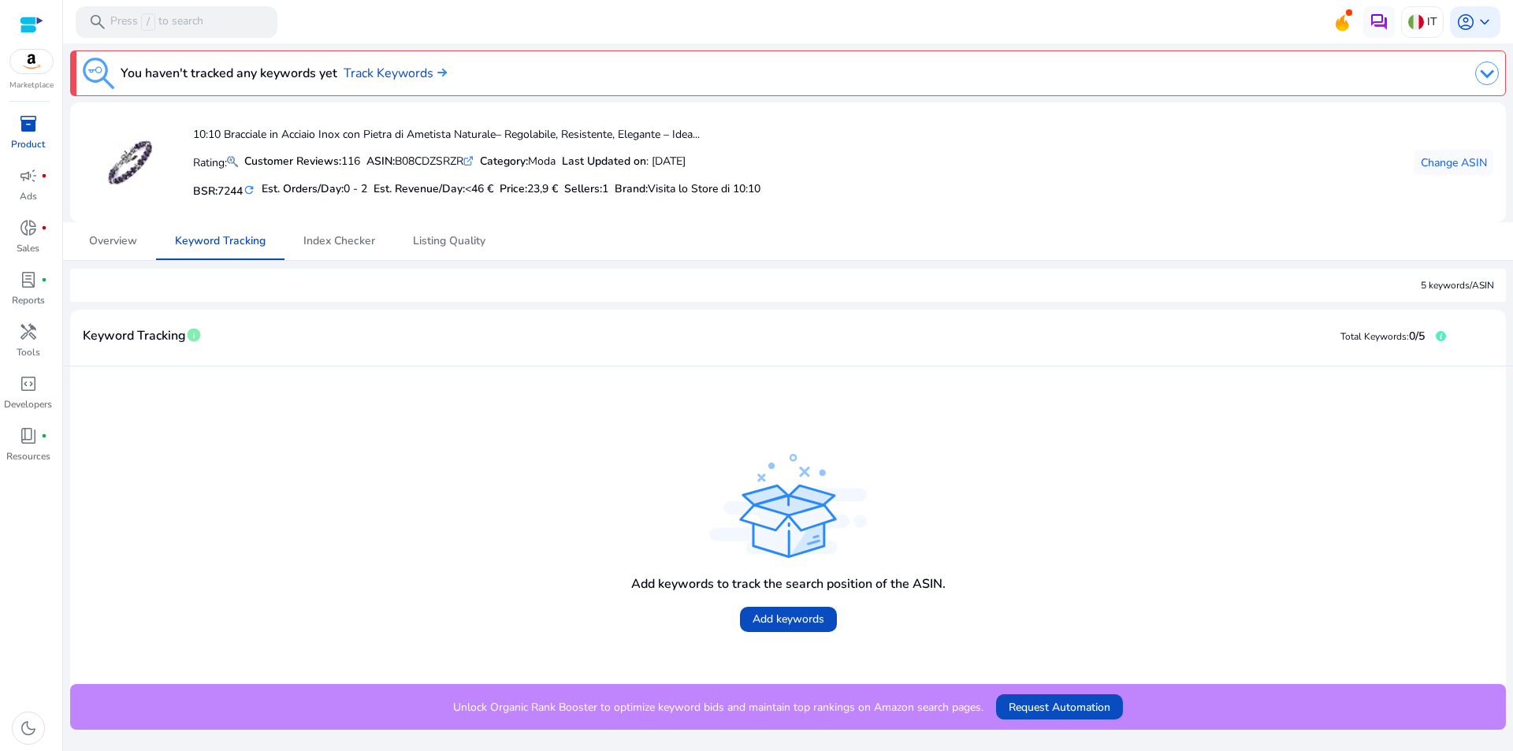
click at [1461, 281] on div "5 keywords/ASIN" at bounding box center [1456, 285] width 73 height 14
click at [800, 626] on span "Add keywords" at bounding box center [788, 619] width 72 height 17
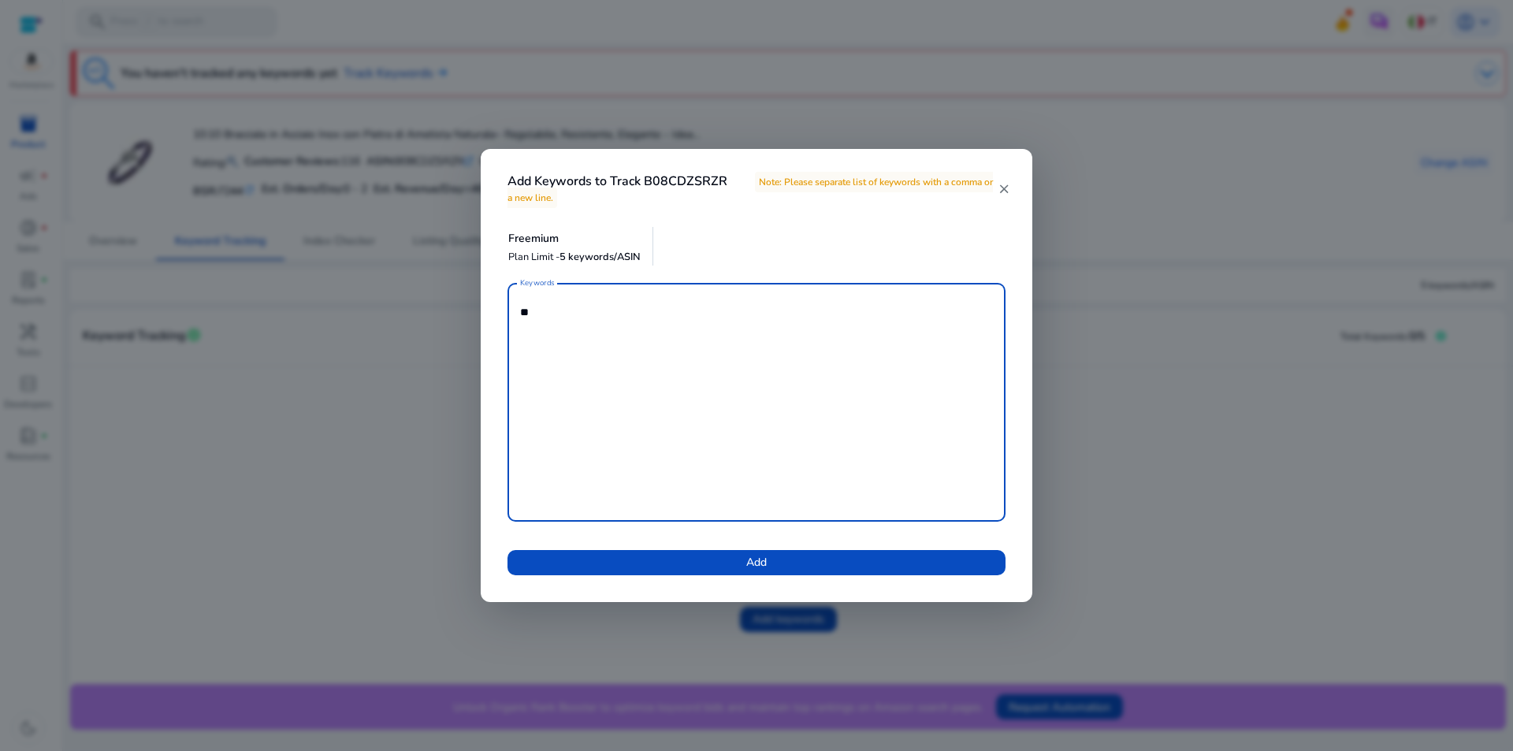
type textarea "*"
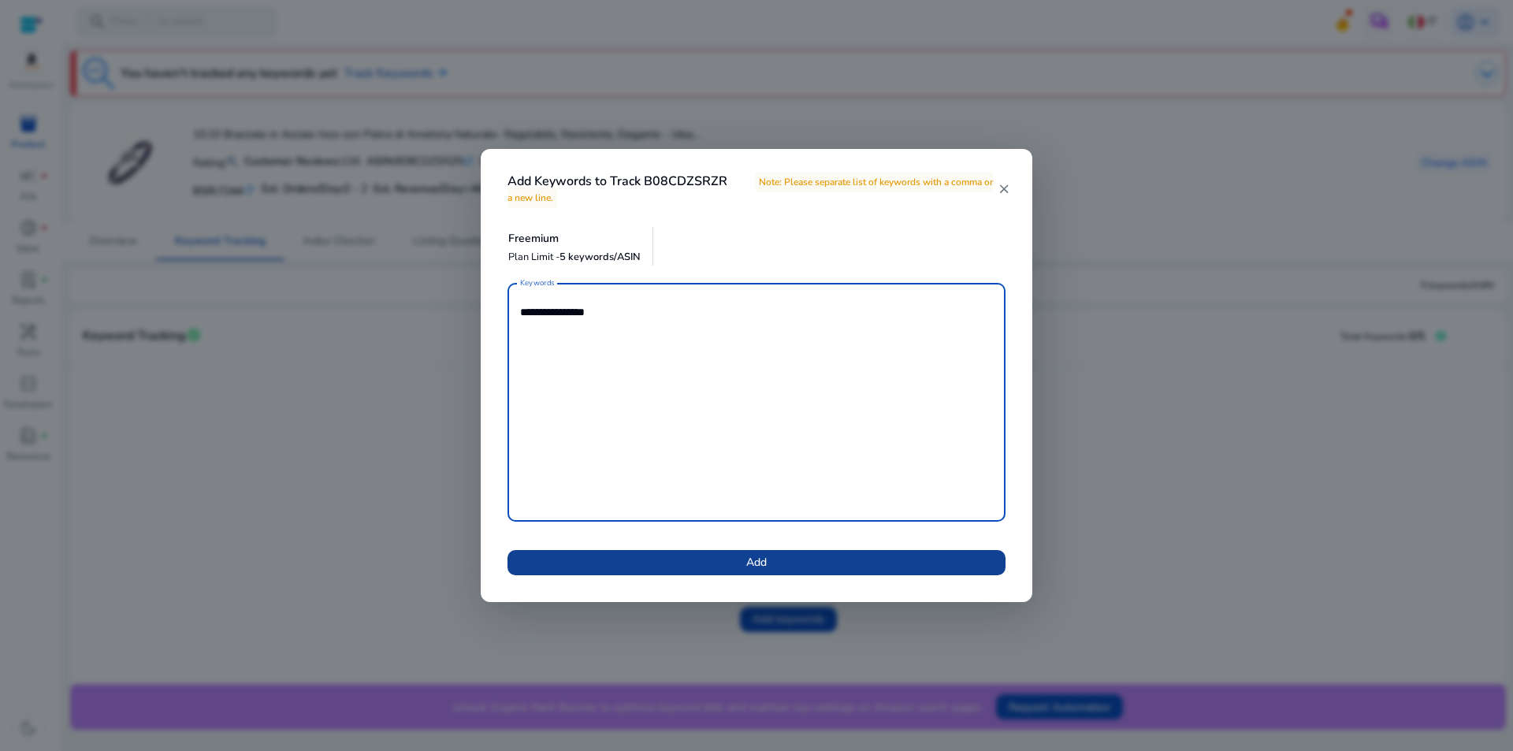
type textarea "**********"
click at [804, 570] on span at bounding box center [756, 563] width 498 height 38
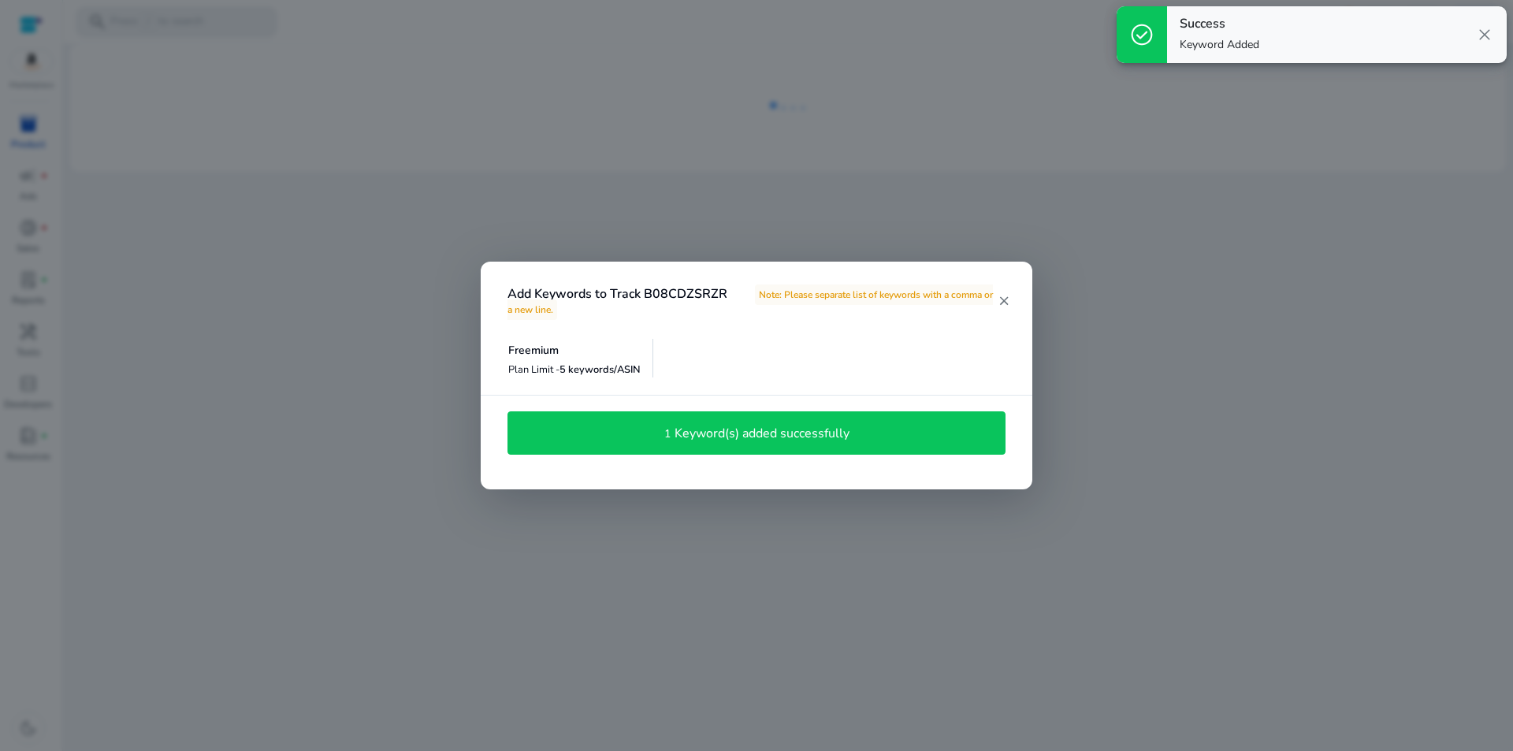
click at [821, 433] on h4 "Keyword(s) added successfully" at bounding box center [761, 433] width 175 height 15
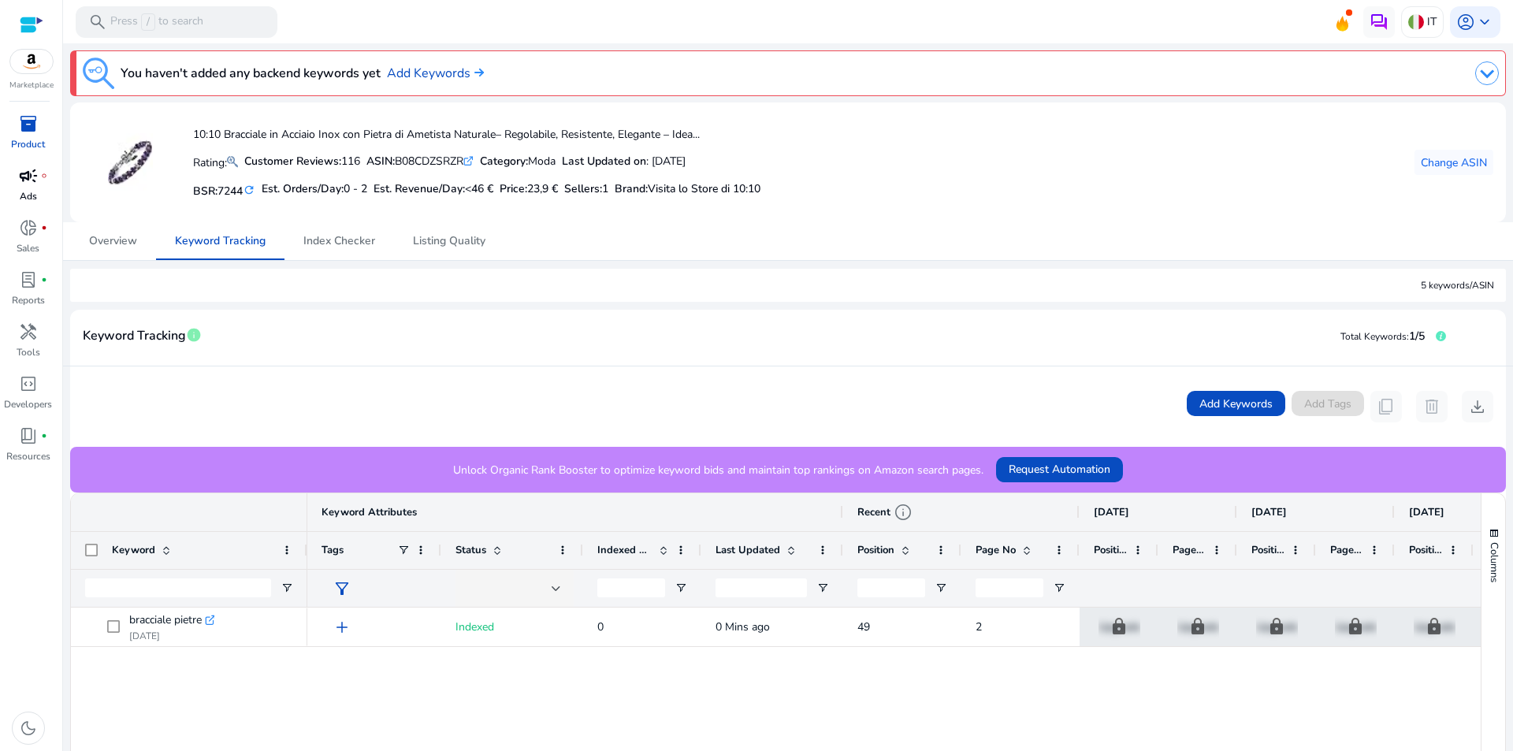
click at [24, 180] on span "campaign" at bounding box center [28, 175] width 19 height 19
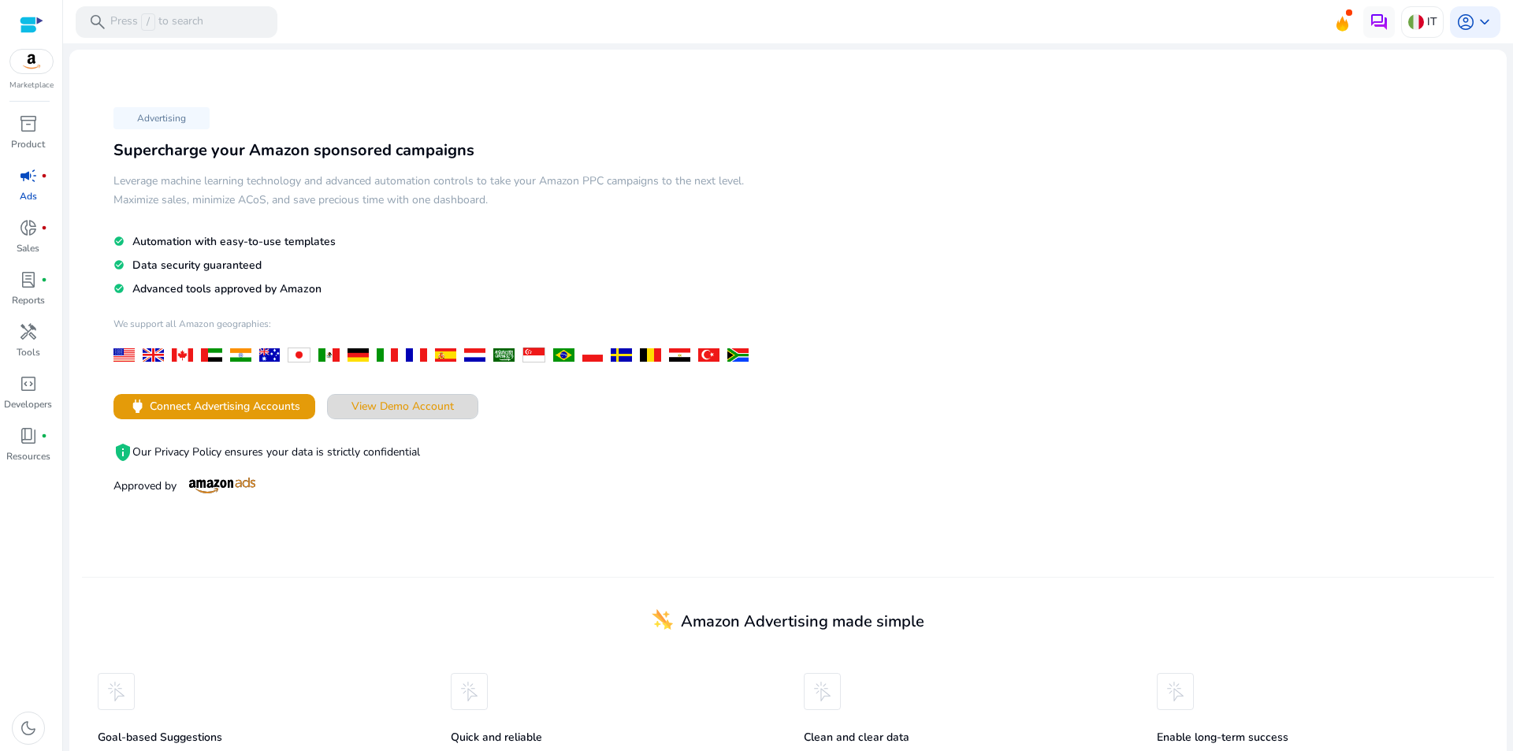
click at [388, 410] on span "View Demo Account" at bounding box center [402, 406] width 102 height 17
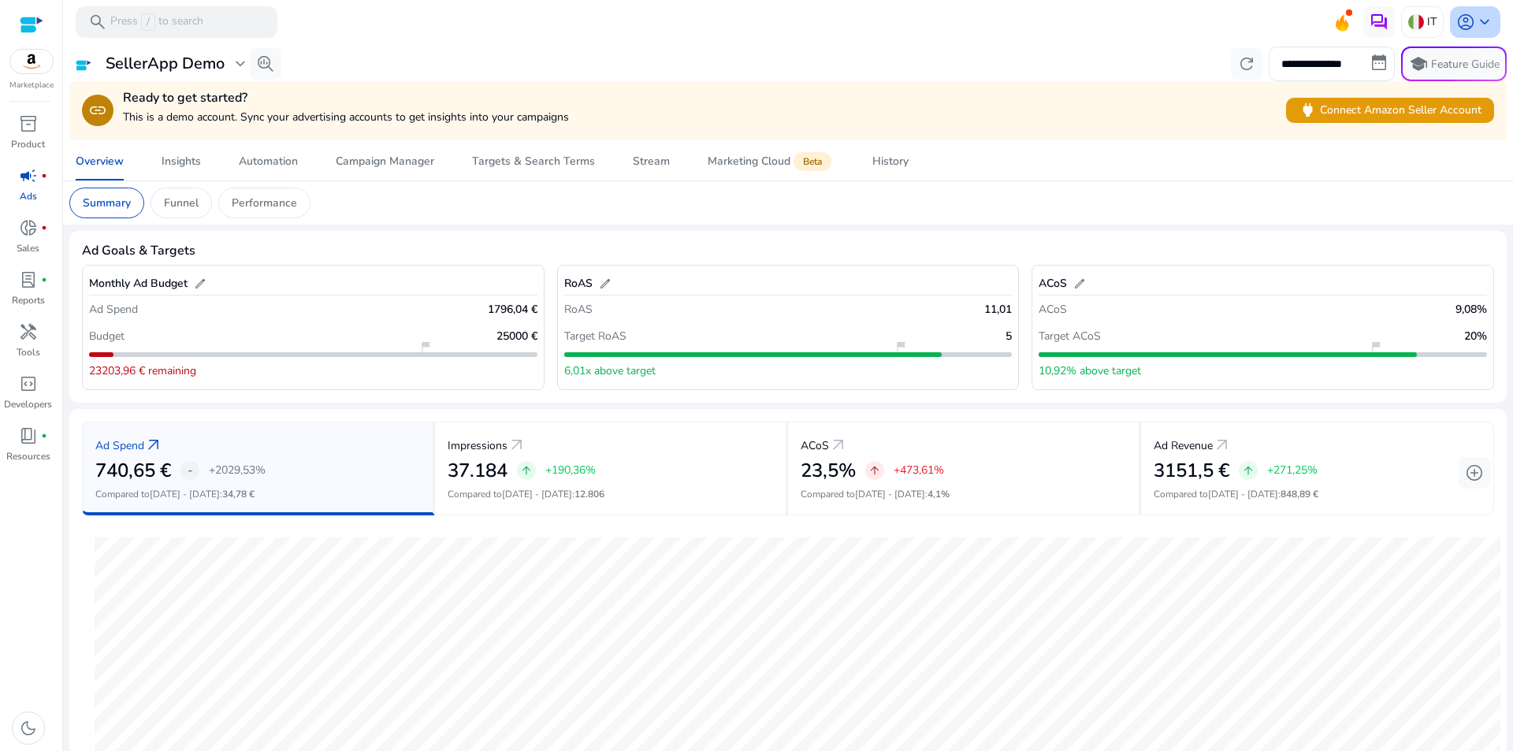
click at [1491, 20] on div "account_circle keyboard_arrow_down" at bounding box center [1475, 22] width 50 height 32
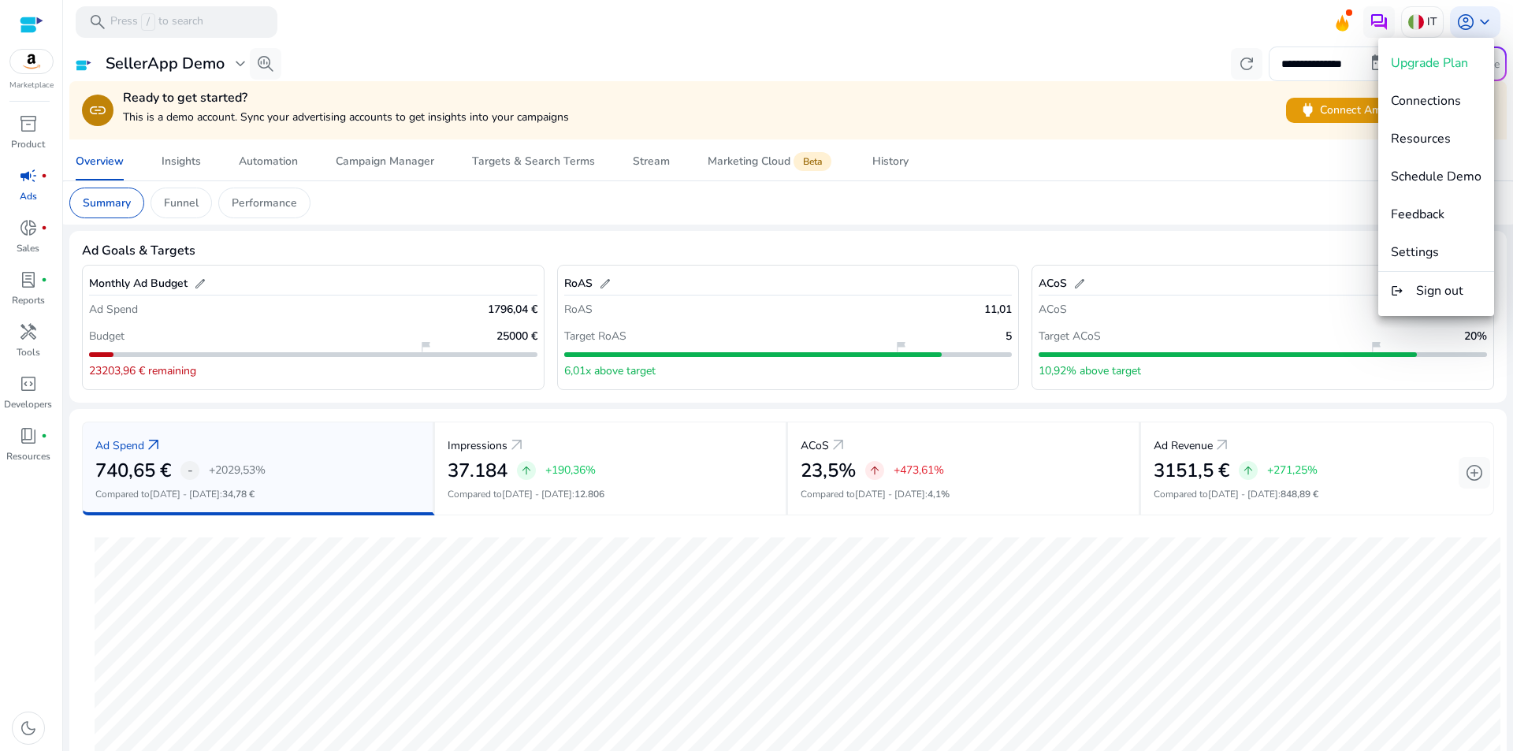
click at [1431, 24] on div at bounding box center [756, 375] width 1513 height 751
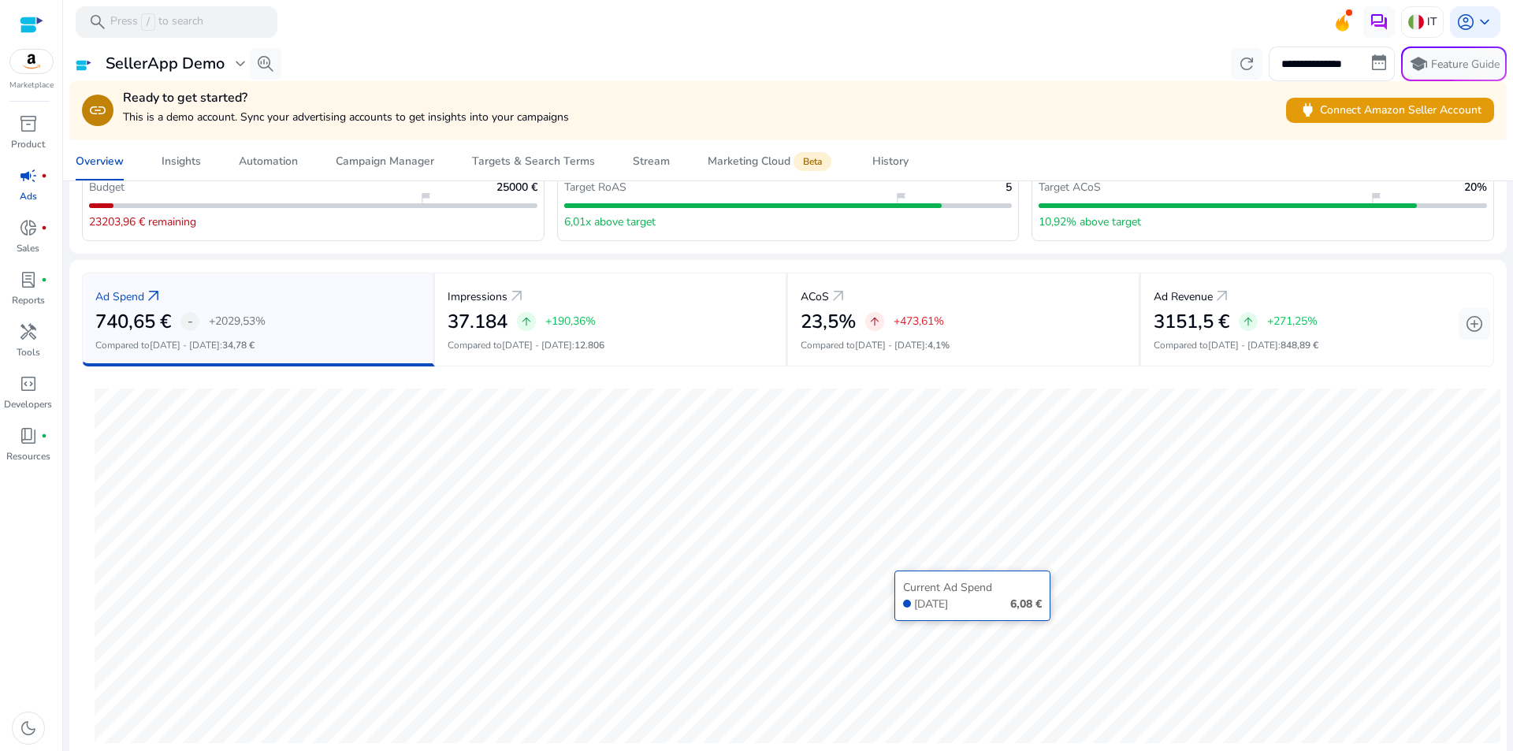
scroll to position [69, 0]
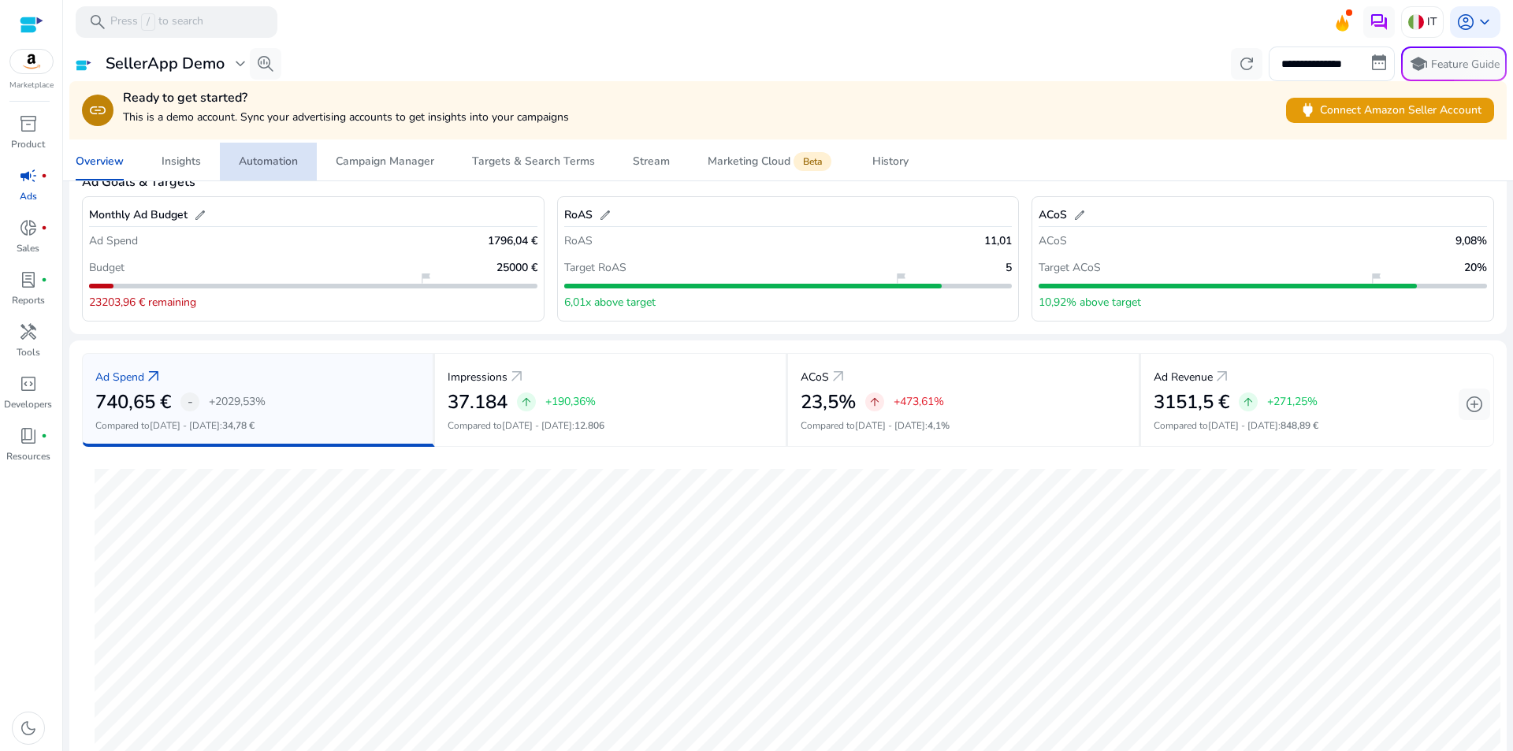
click at [294, 158] on div "Automation" at bounding box center [268, 161] width 59 height 11
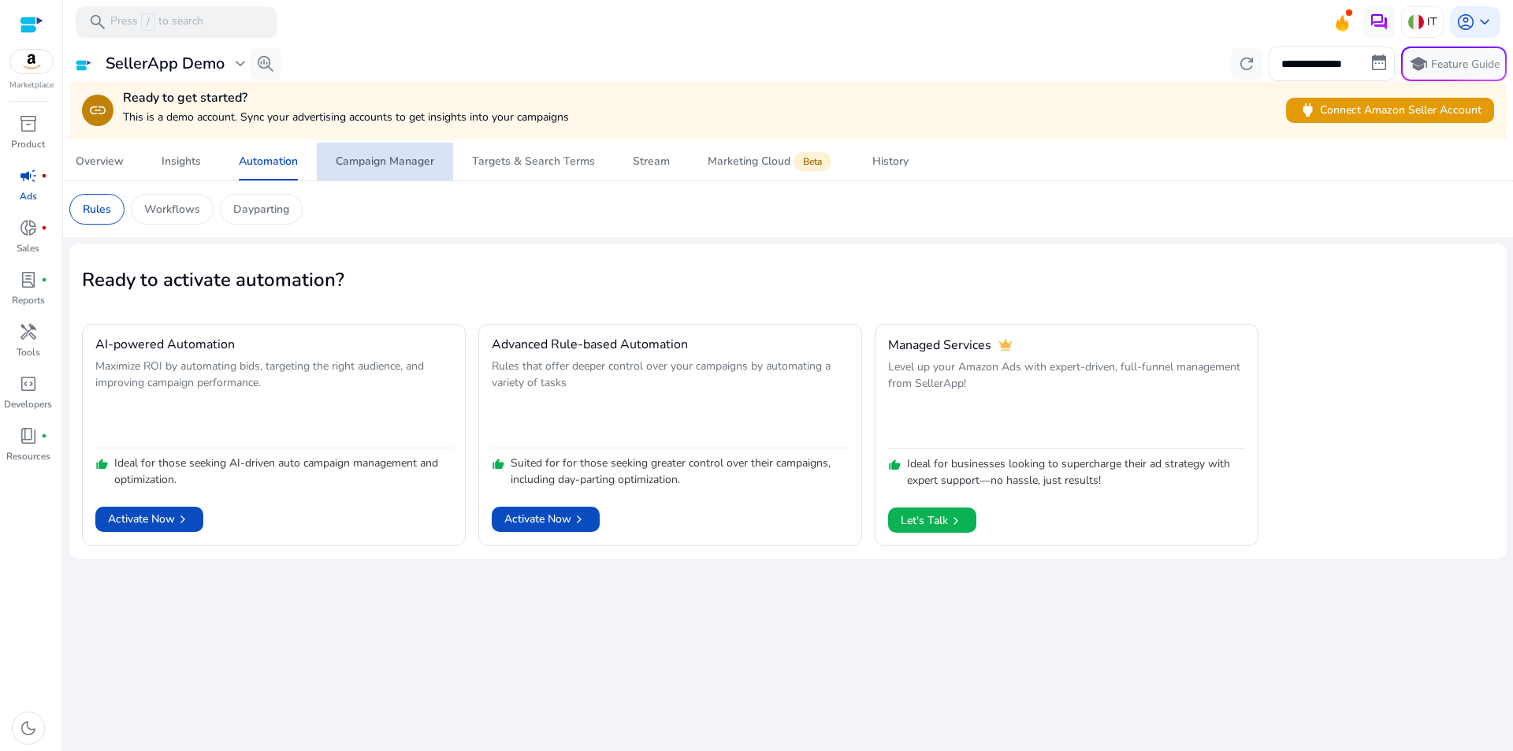
click at [359, 158] on div "Campaign Manager" at bounding box center [385, 161] width 98 height 11
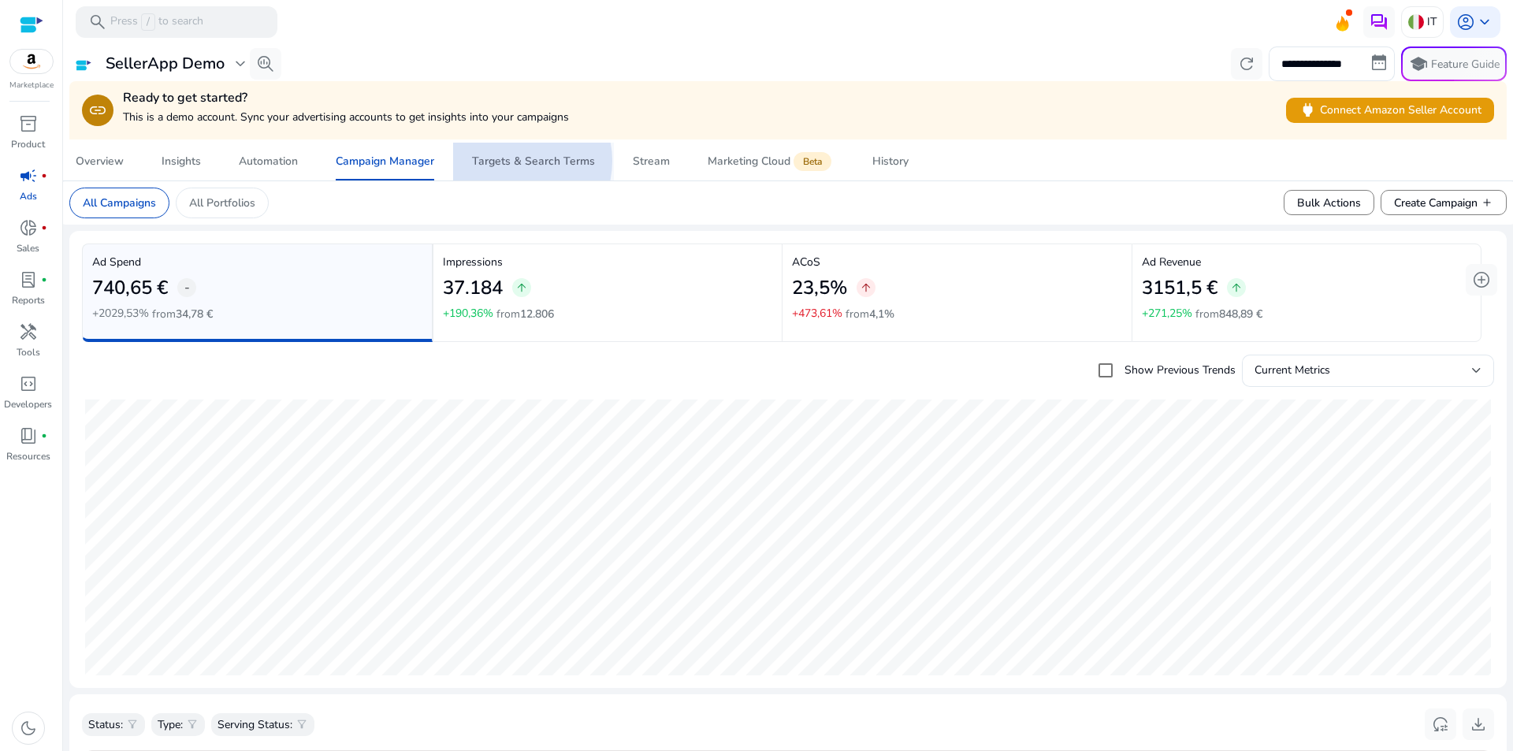
click at [513, 161] on div "Targets & Search Terms" at bounding box center [533, 161] width 123 height 11
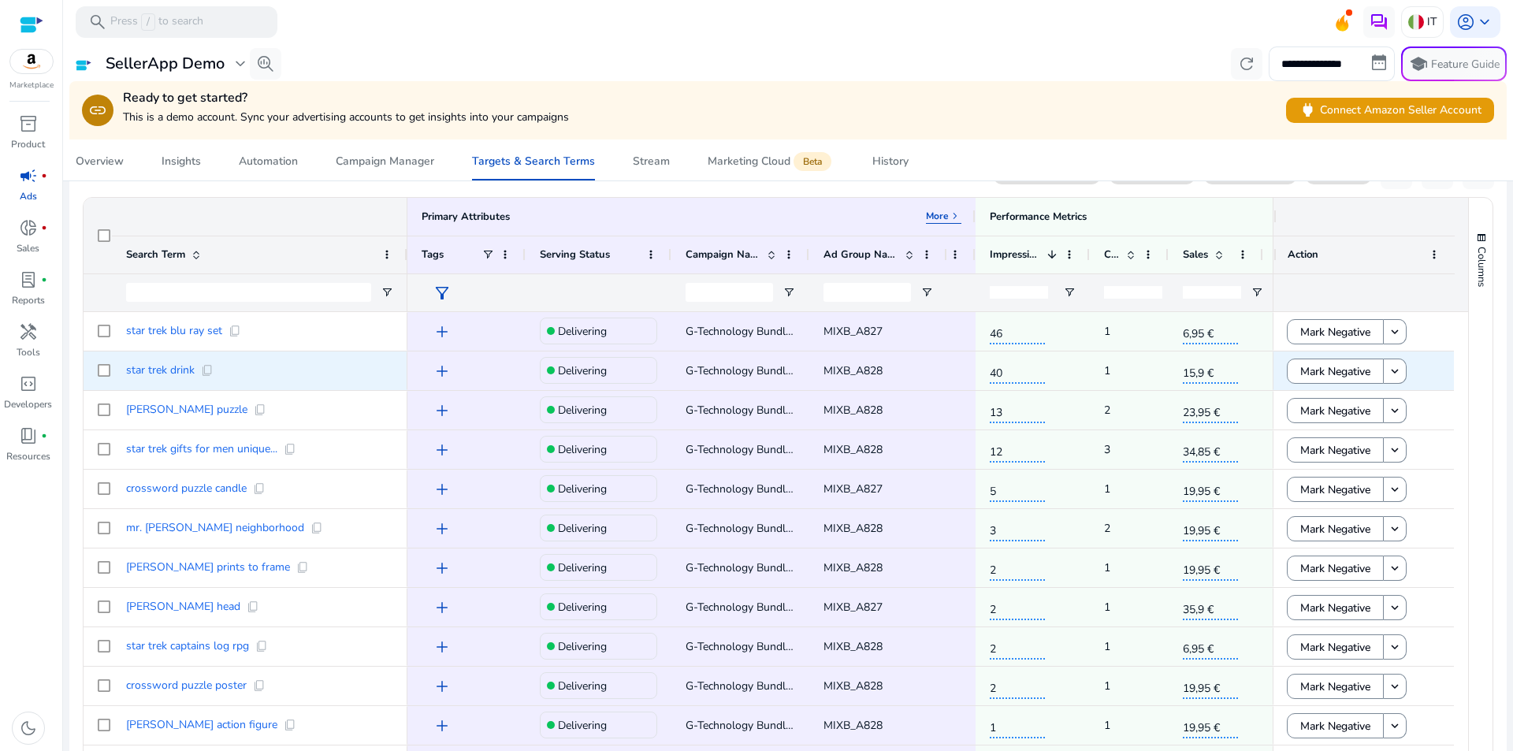
scroll to position [138, 0]
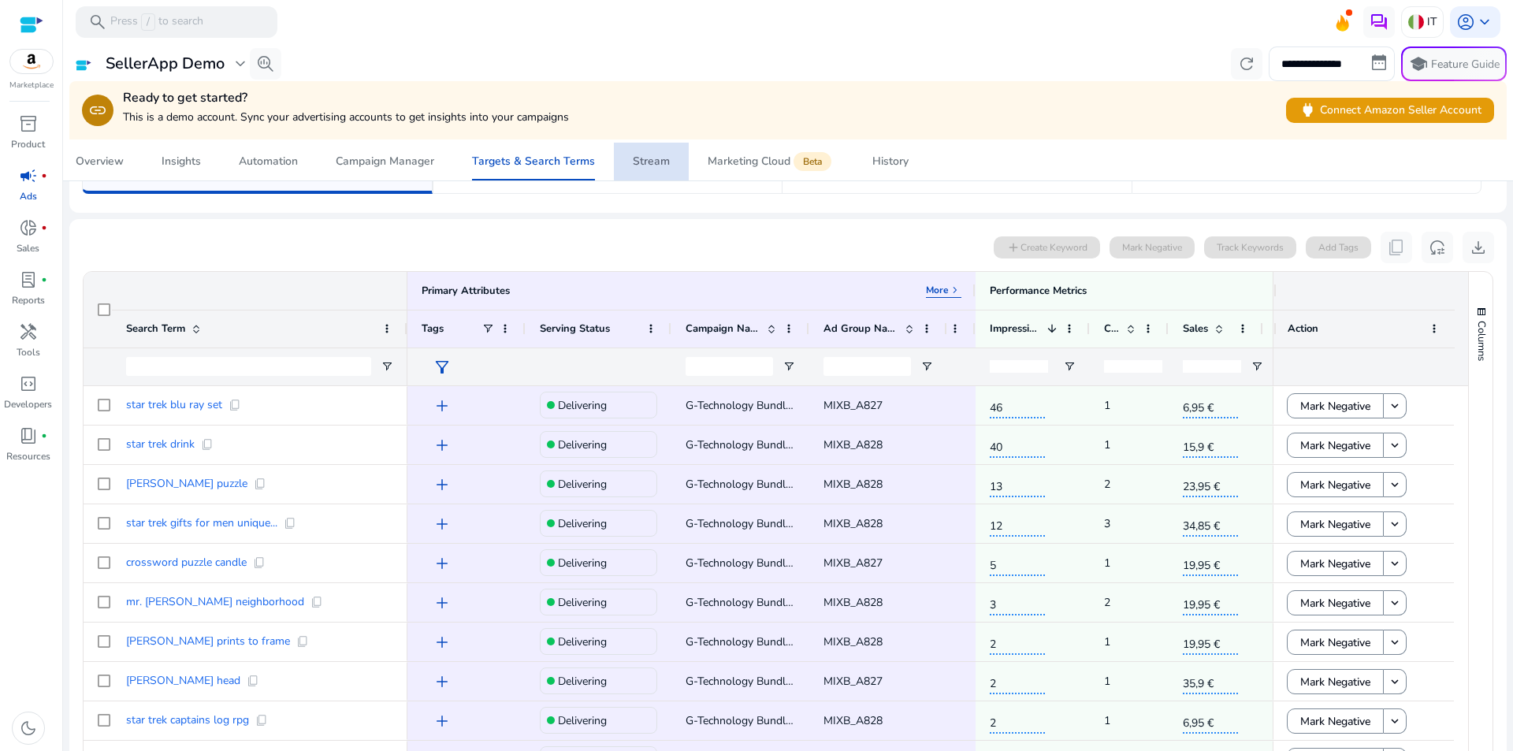
click at [654, 157] on div "Stream" at bounding box center [651, 161] width 37 height 11
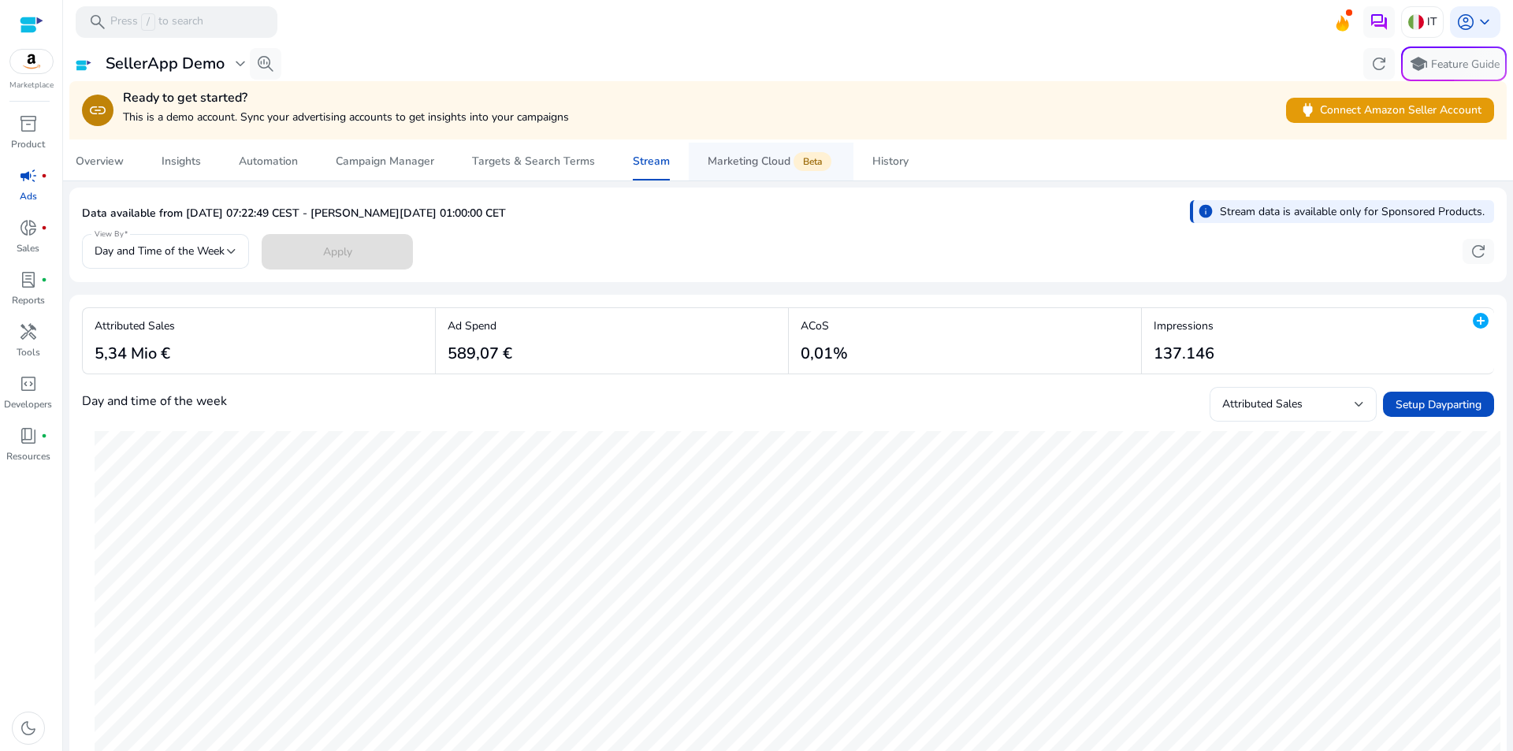
click at [767, 161] on div "Marketing Cloud Beta" at bounding box center [770, 161] width 127 height 13
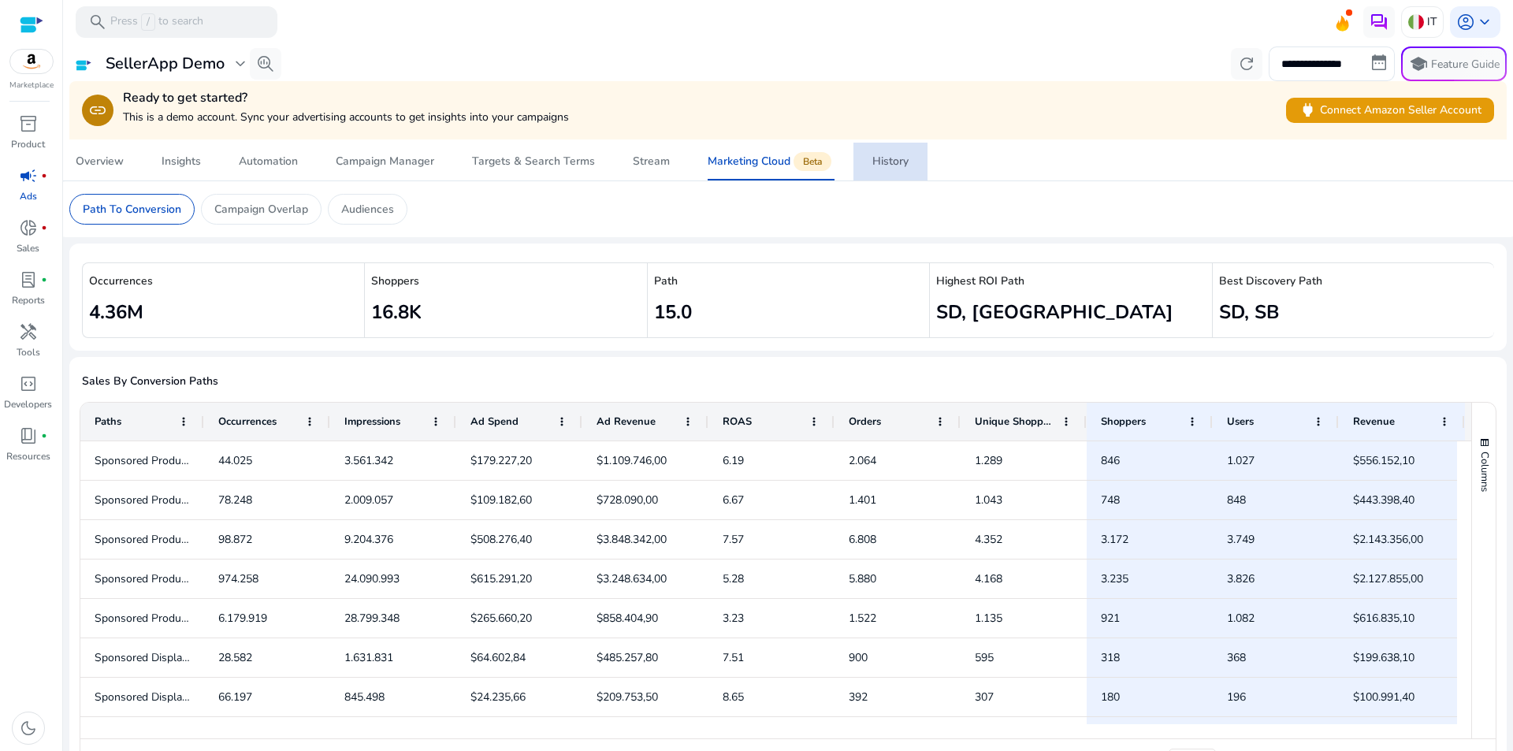
click at [872, 169] on span "History" at bounding box center [890, 162] width 36 height 38
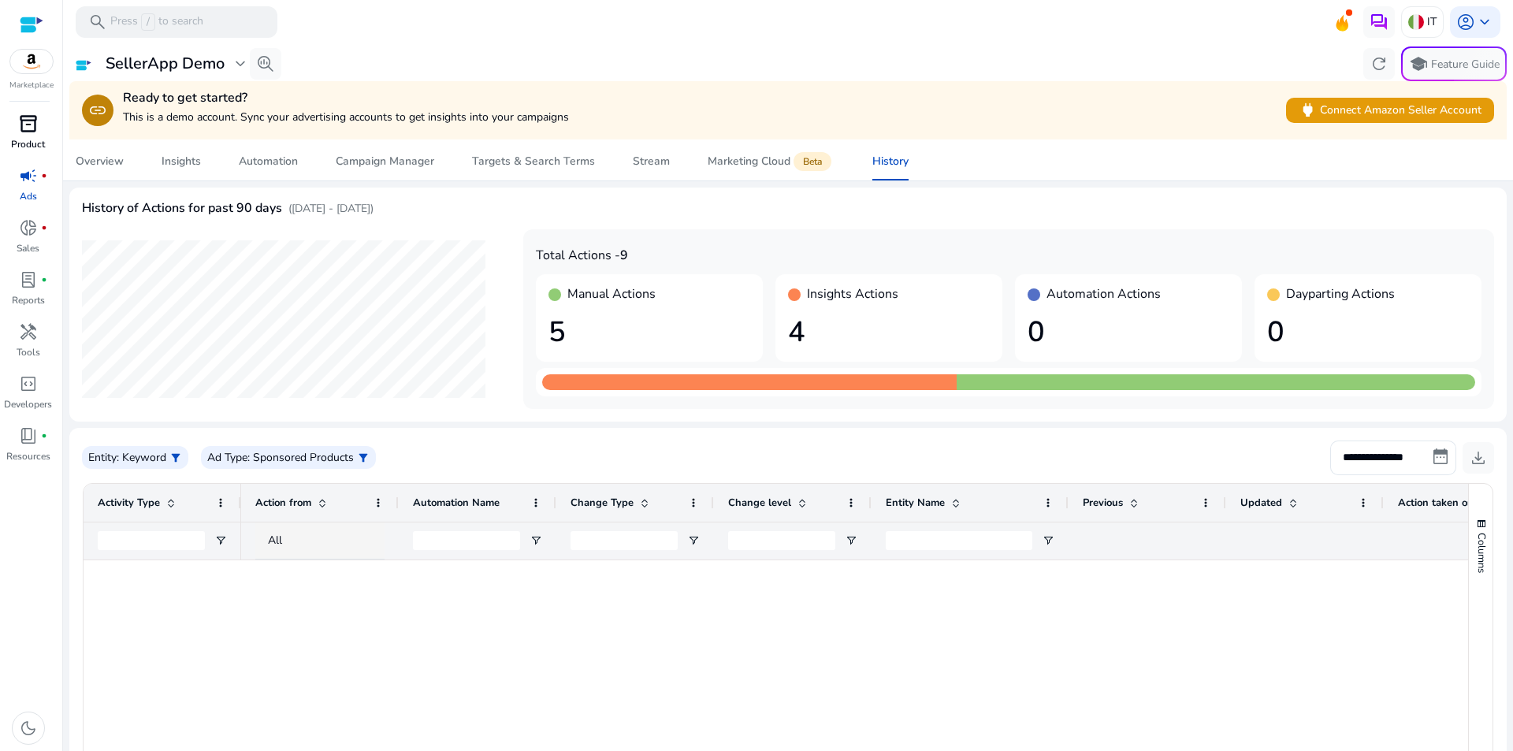
click at [25, 135] on div "inventory_2" at bounding box center [28, 123] width 44 height 25
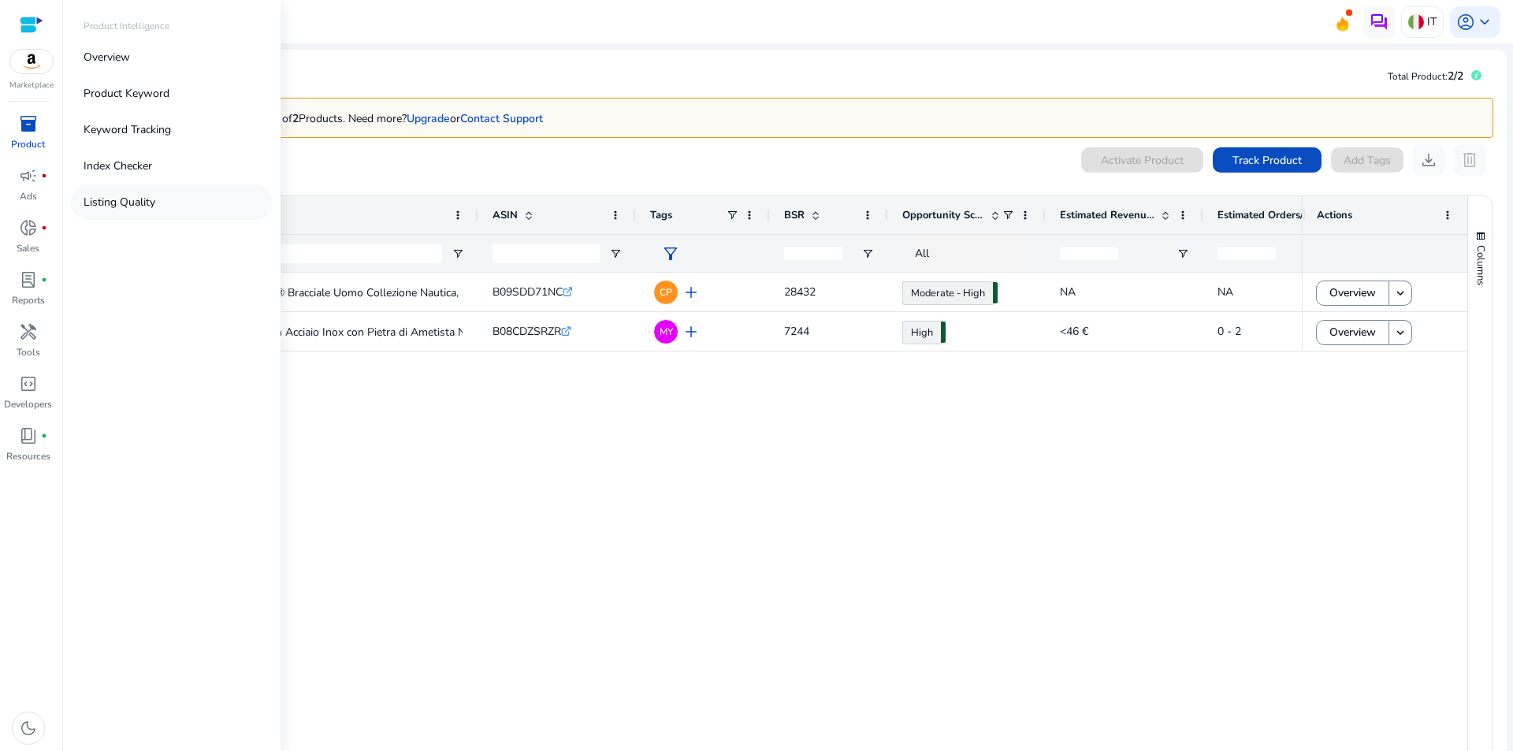
click at [129, 202] on p "Listing Quality" at bounding box center [120, 202] width 72 height 17
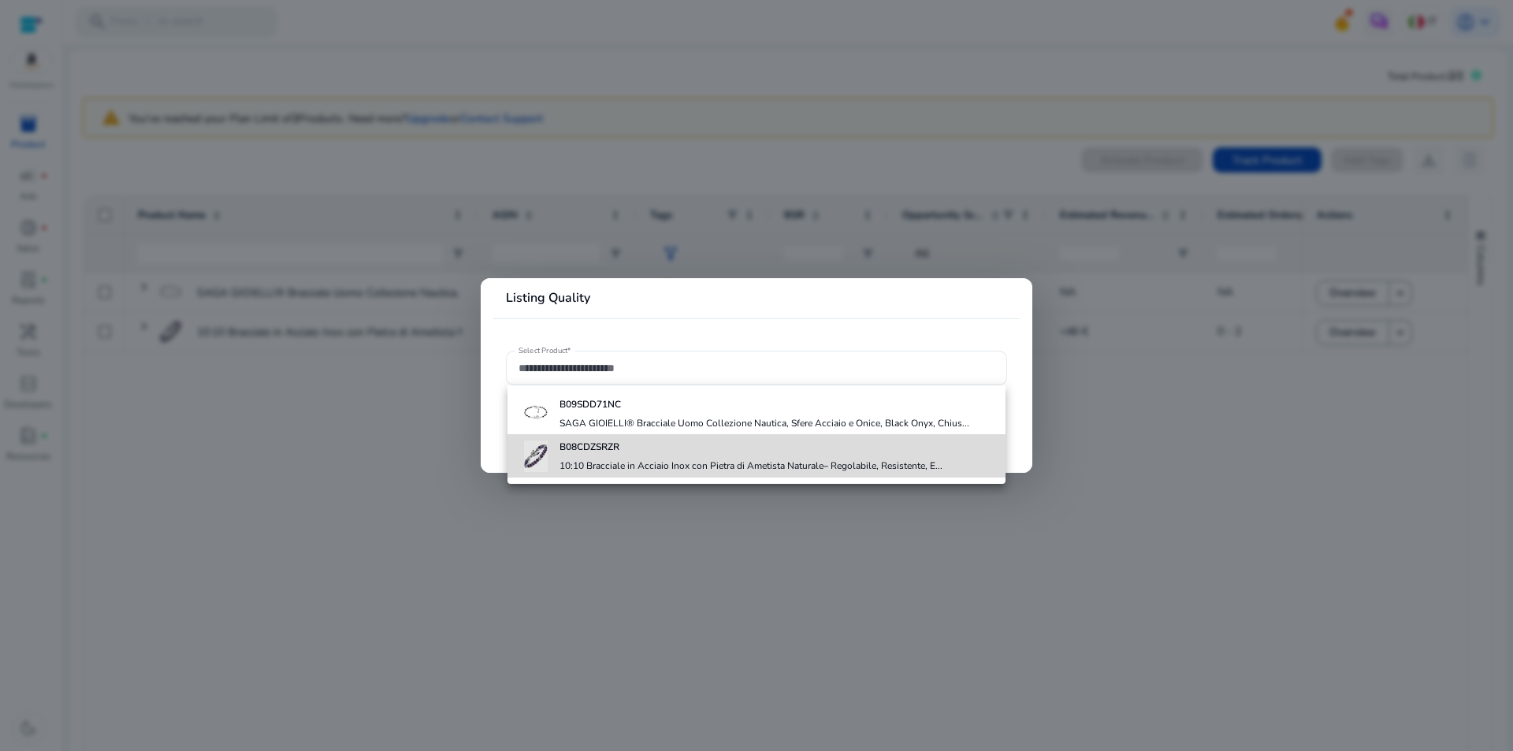
click at [583, 457] on div "B08CDZSRZR 10:10 Bracciale in Acciaio Inox con Pietra di Ametista Naturale– Reg…" at bounding box center [750, 455] width 383 height 43
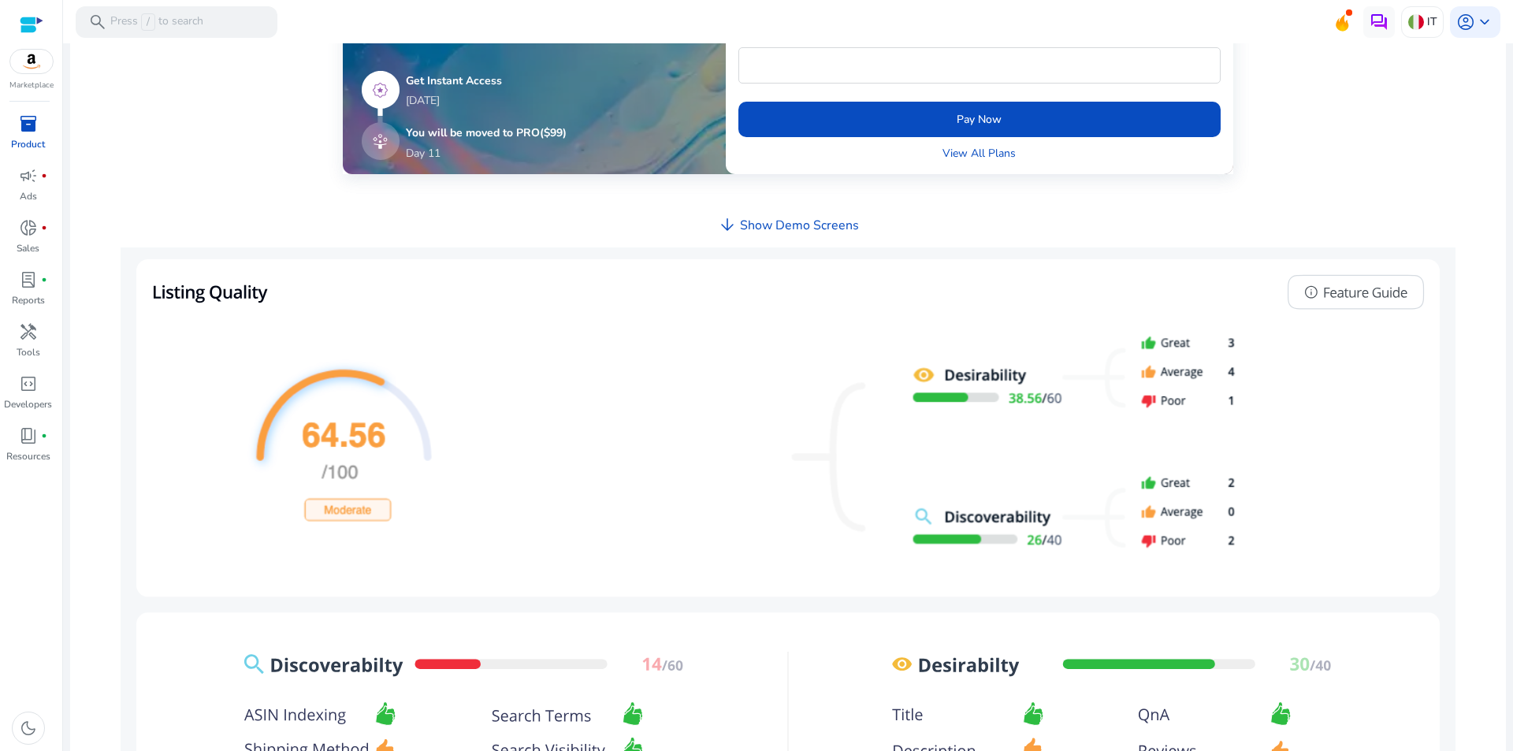
scroll to position [630, 0]
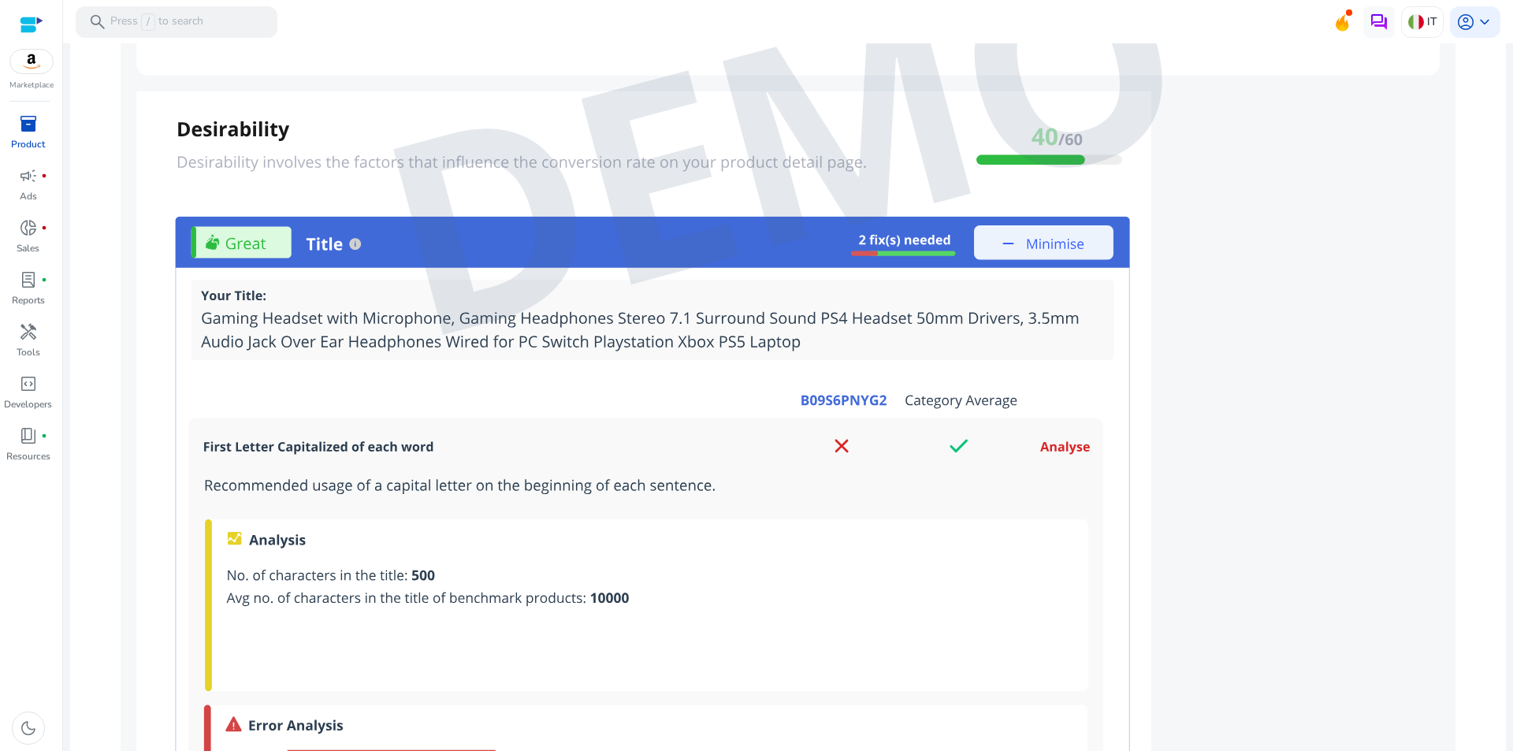
scroll to position [1512, 0]
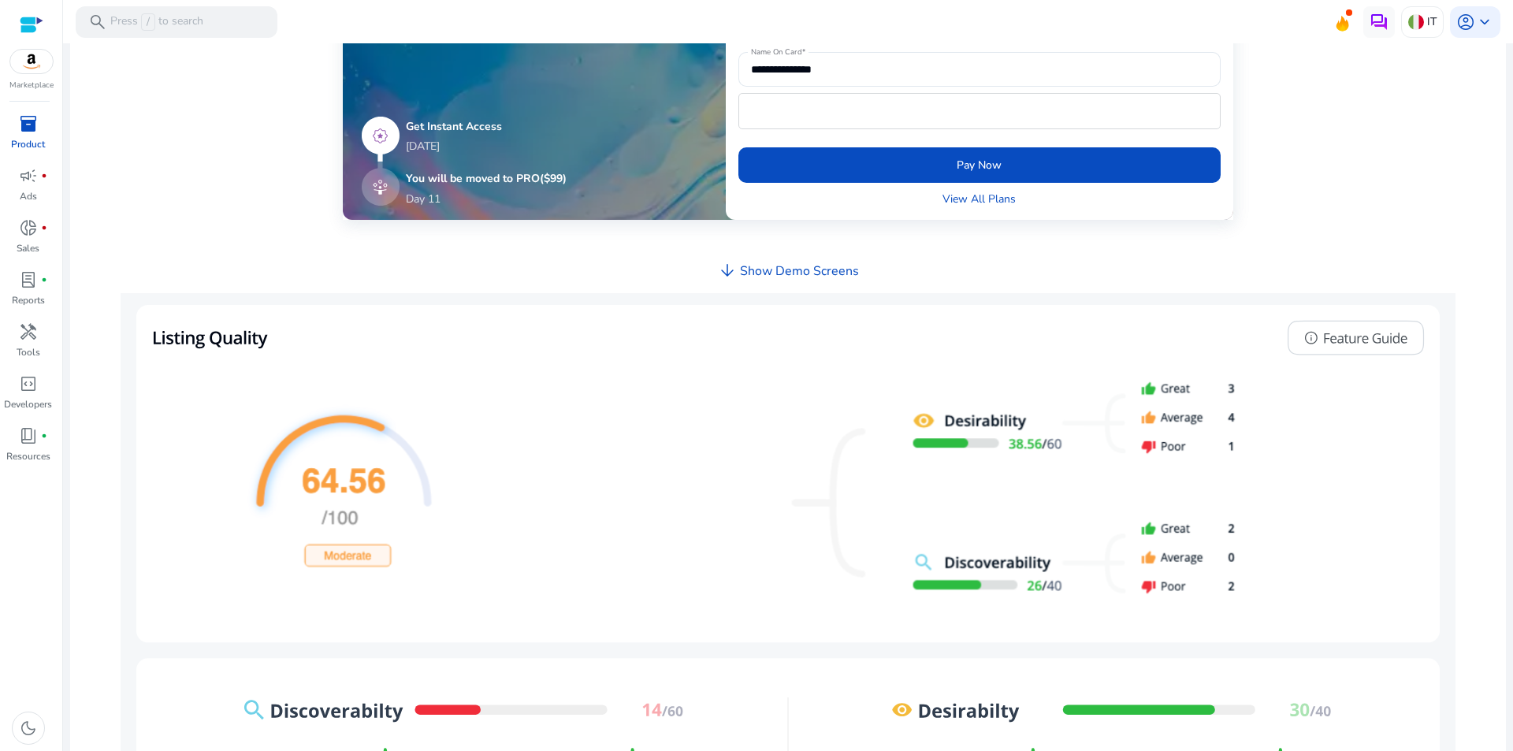
scroll to position [566, 0]
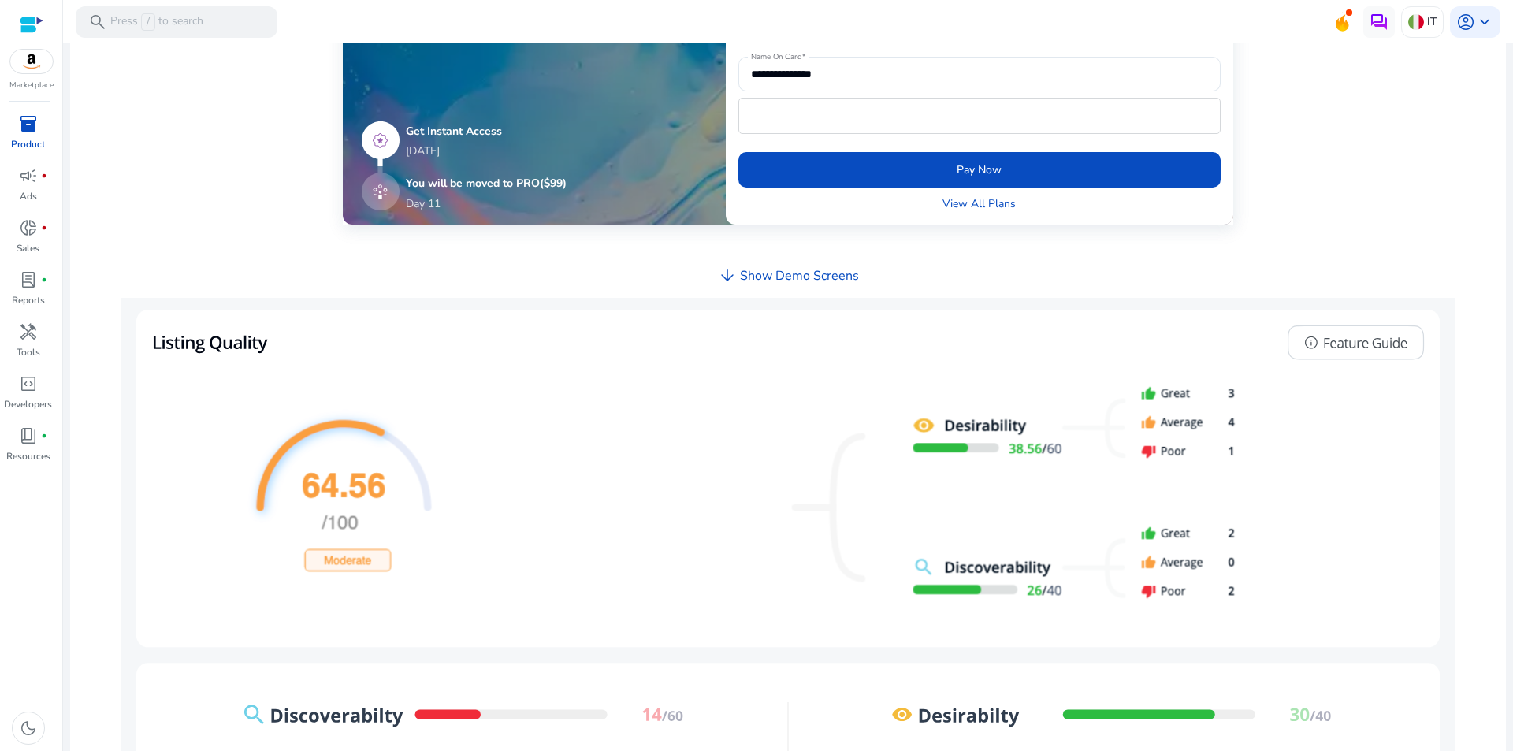
click at [781, 276] on h4 "Show Demo Screens" at bounding box center [799, 276] width 119 height 15
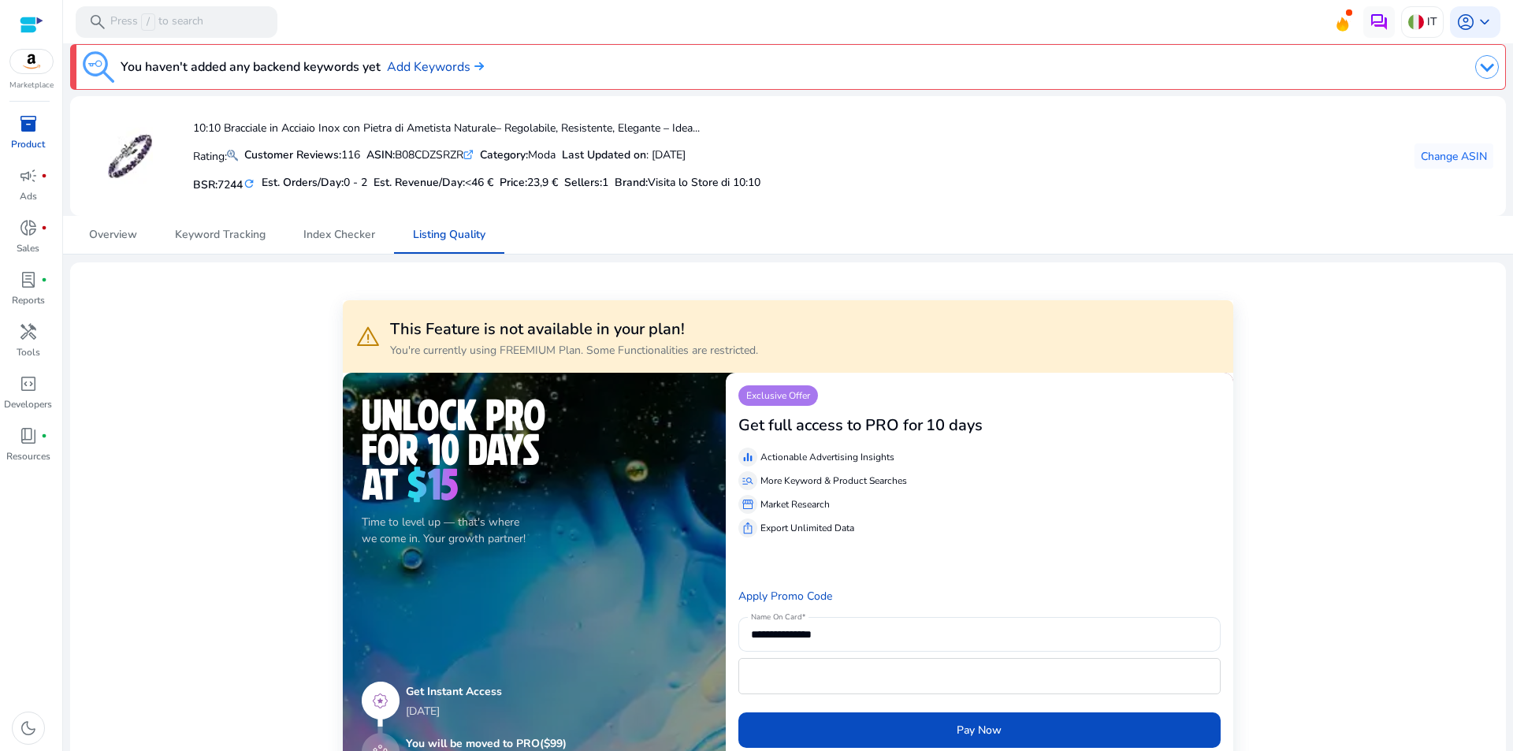
scroll to position [0, 0]
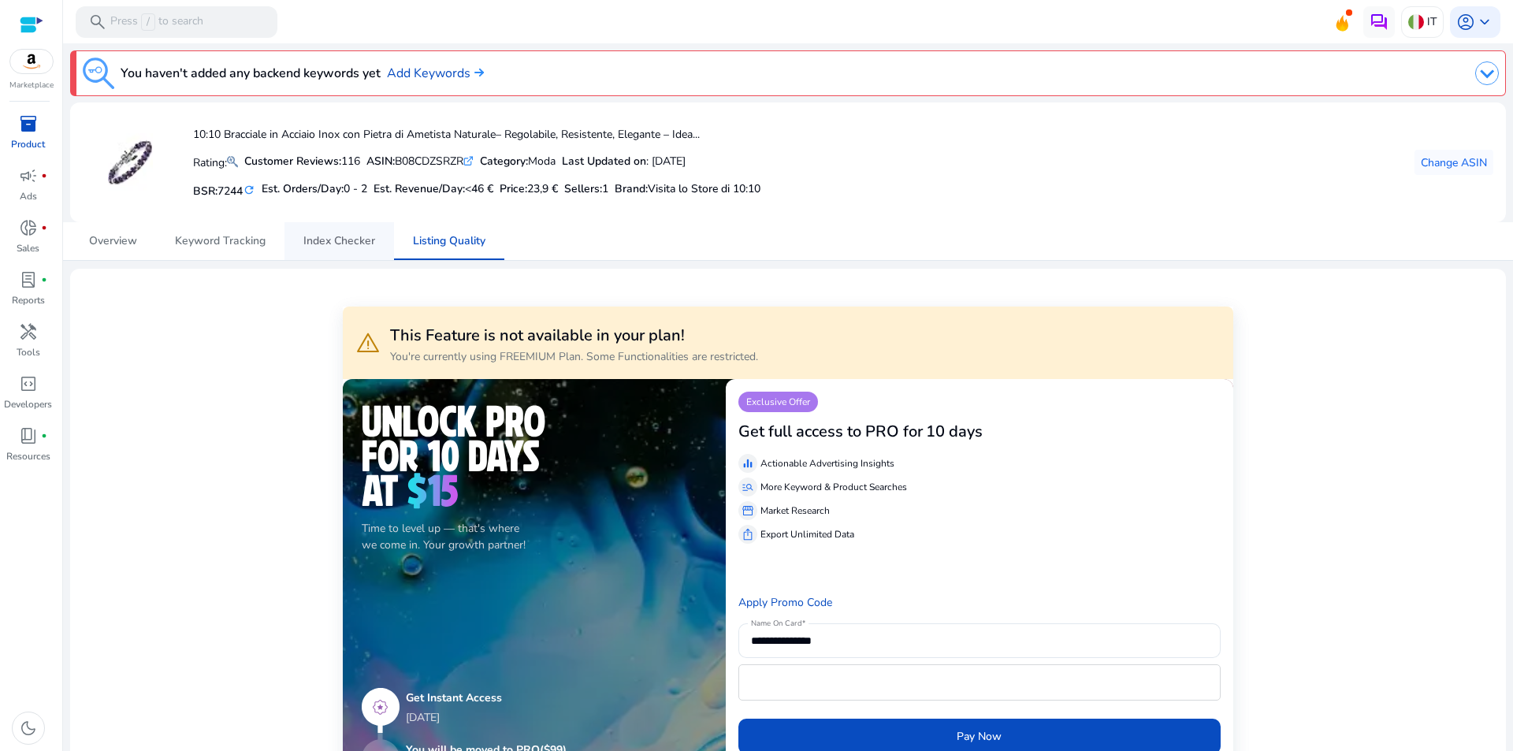
click at [355, 243] on span "Index Checker" at bounding box center [339, 241] width 72 height 11
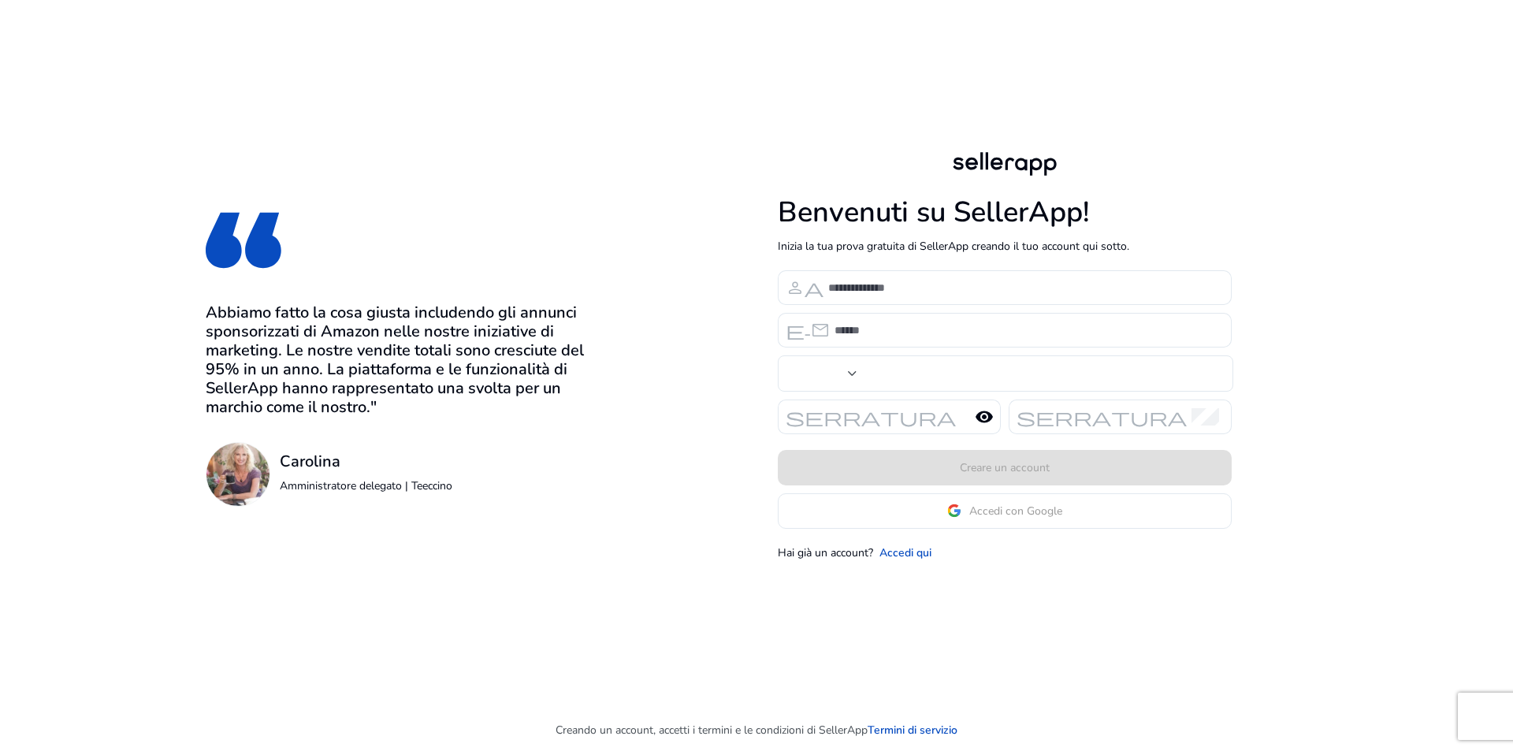
type input "***"
